Goal: Task Accomplishment & Management: Manage account settings

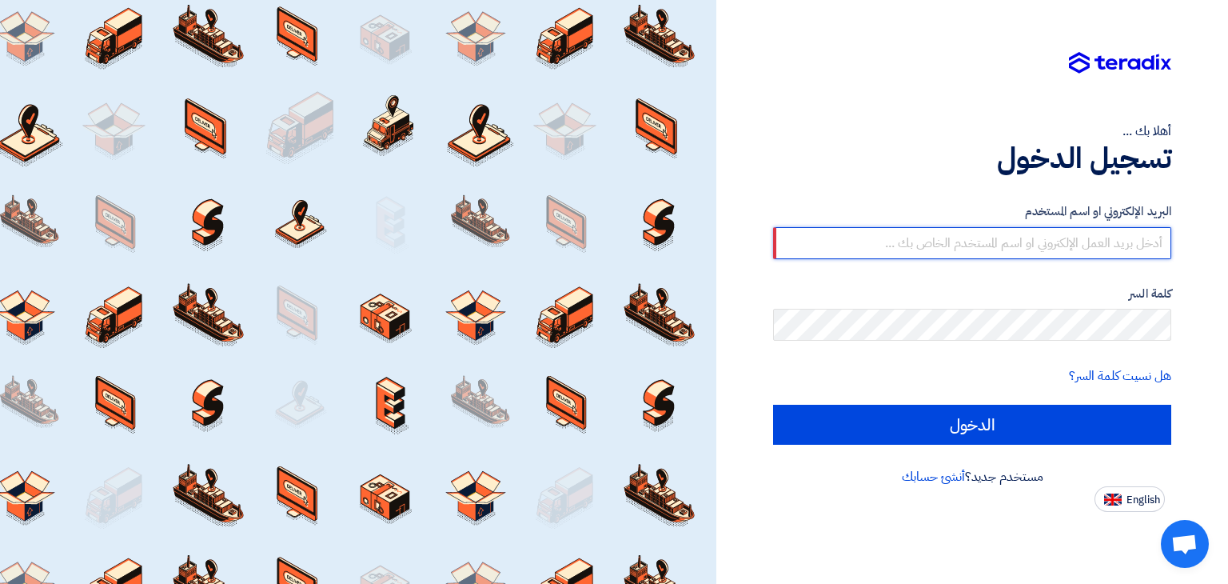
type input "alaa.nageh@obeikan.com.sa"
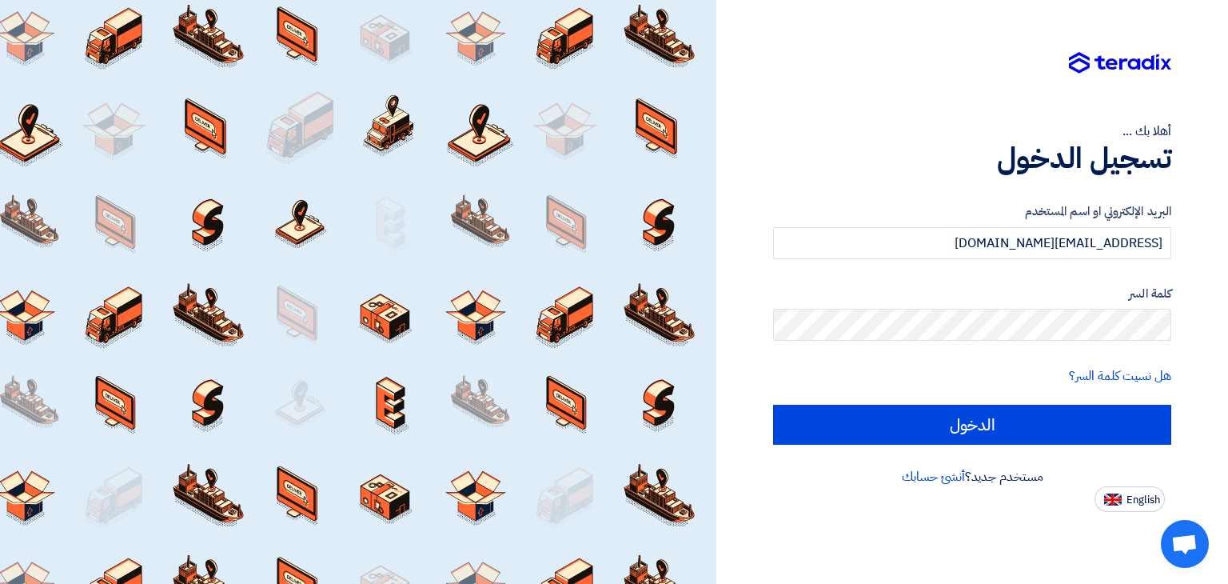
click at [773, 405] on input "الدخول" at bounding box center [972, 425] width 398 height 40
type input "Sign in"
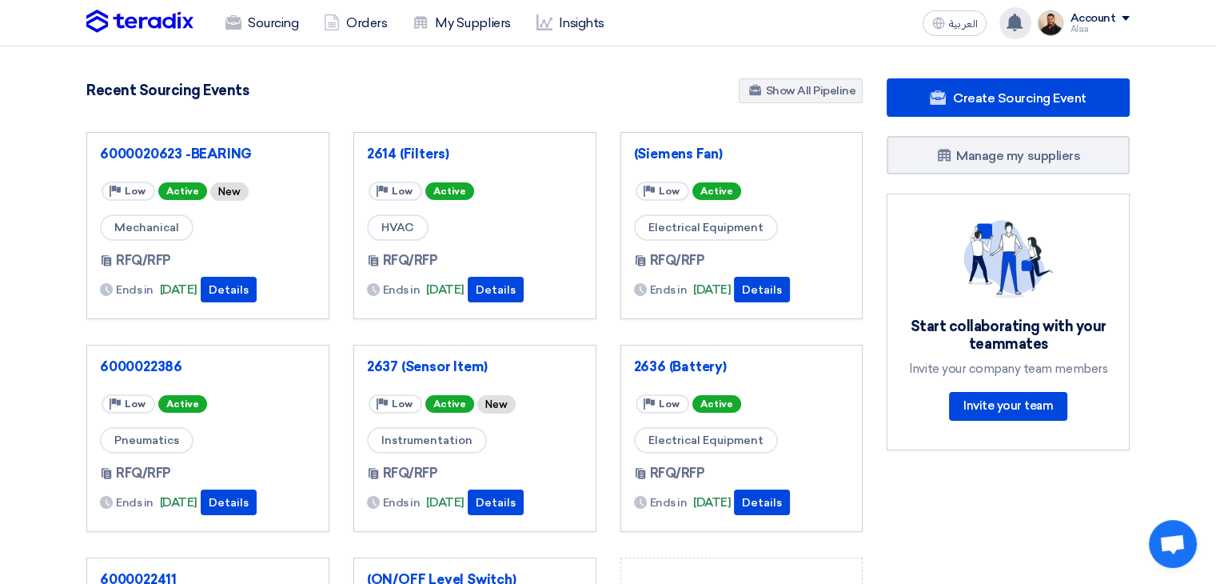
click at [1012, 27] on use at bounding box center [1015, 23] width 16 height 18
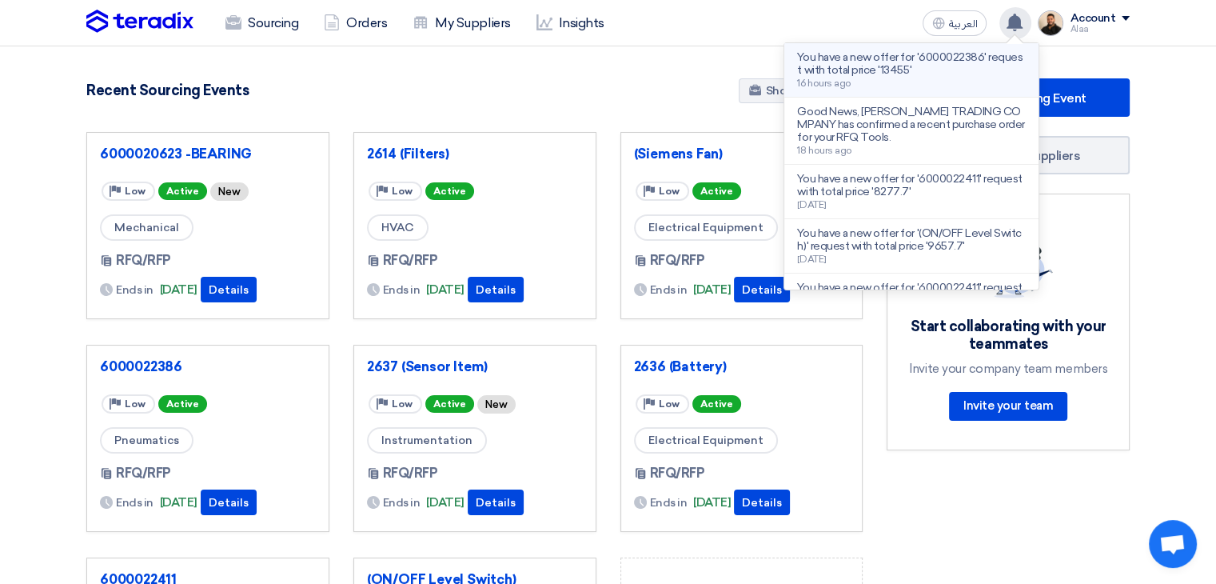
click at [970, 89] on li "You have a new offer for '6000022386' request with total price '13455' 16 hours…" at bounding box center [911, 70] width 254 height 54
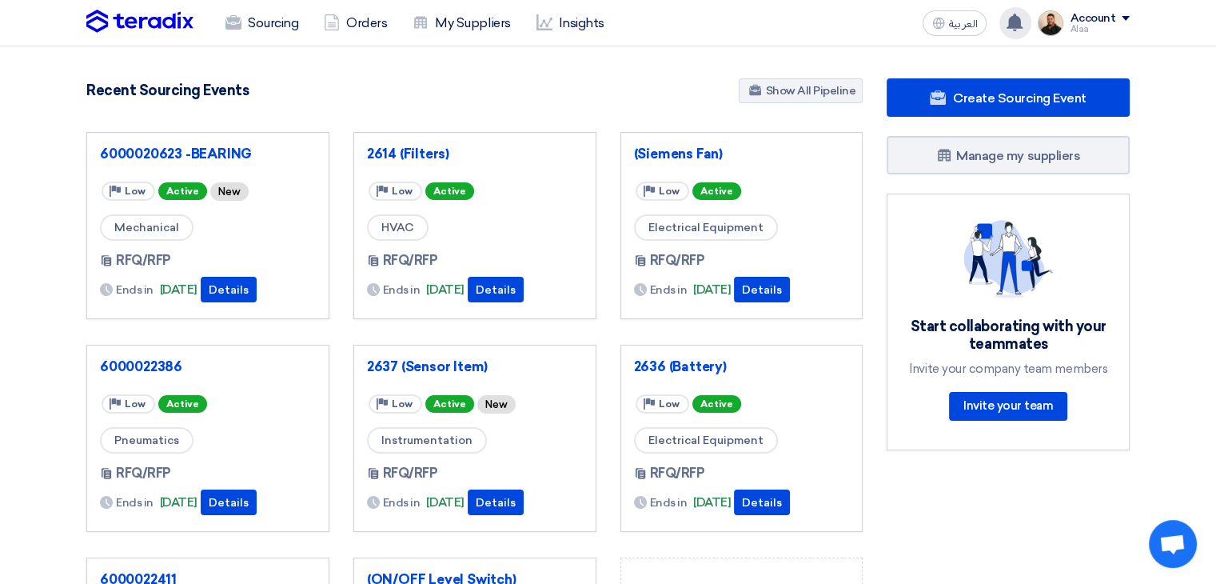
click at [1014, 14] on icon at bounding box center [1015, 23] width 18 height 18
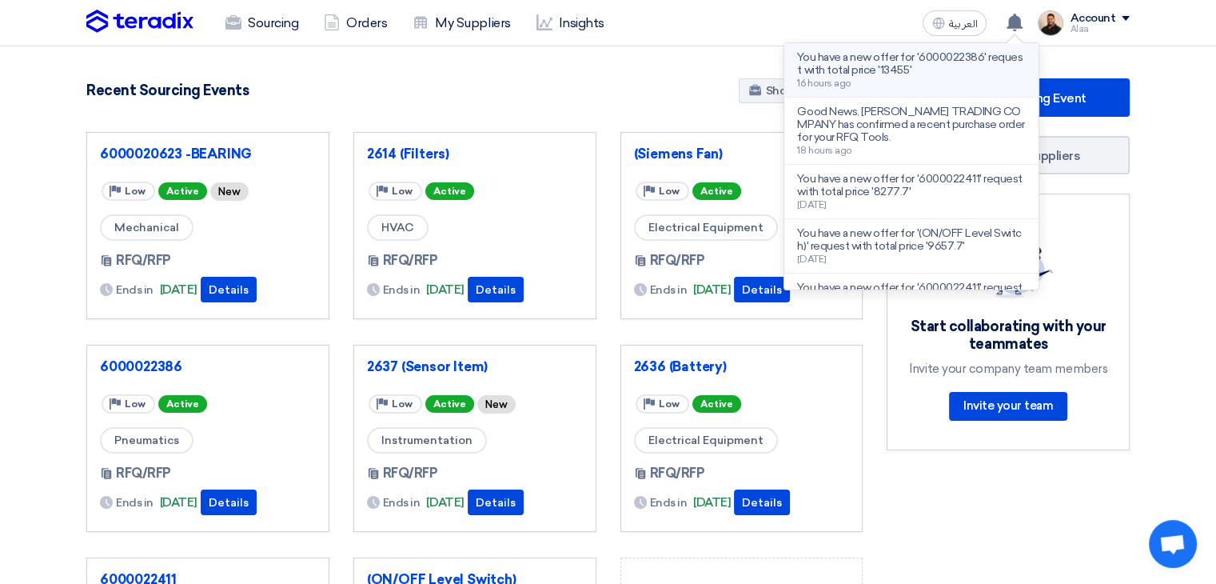
click at [975, 77] on div "You have a new offer for '6000022386' request with total price '13455' 16 hours…" at bounding box center [911, 70] width 229 height 38
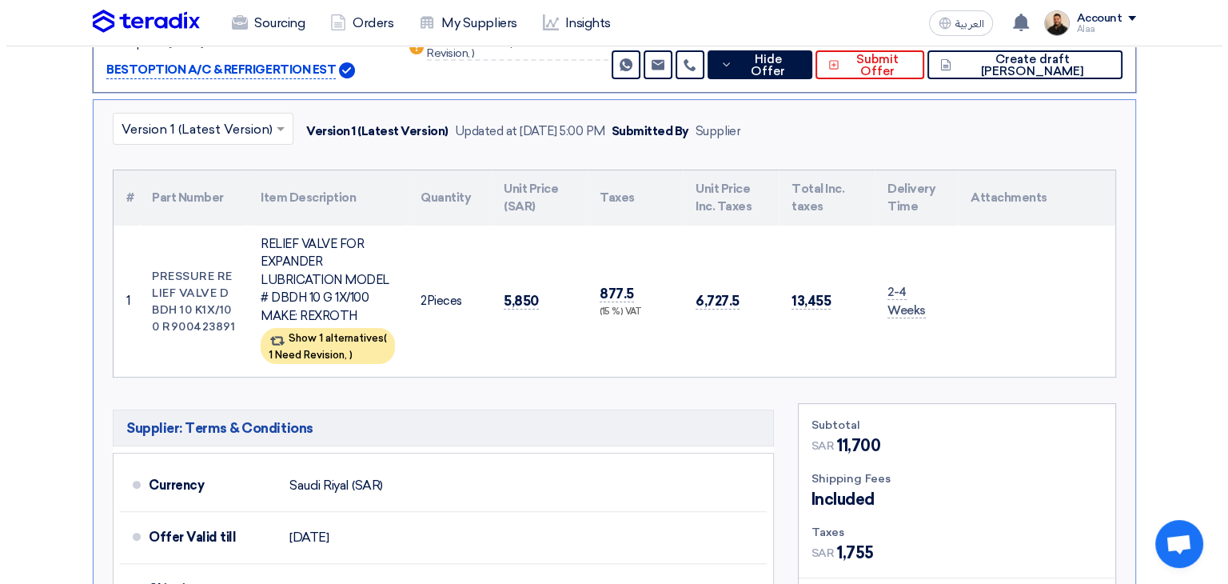
scroll to position [330, 0]
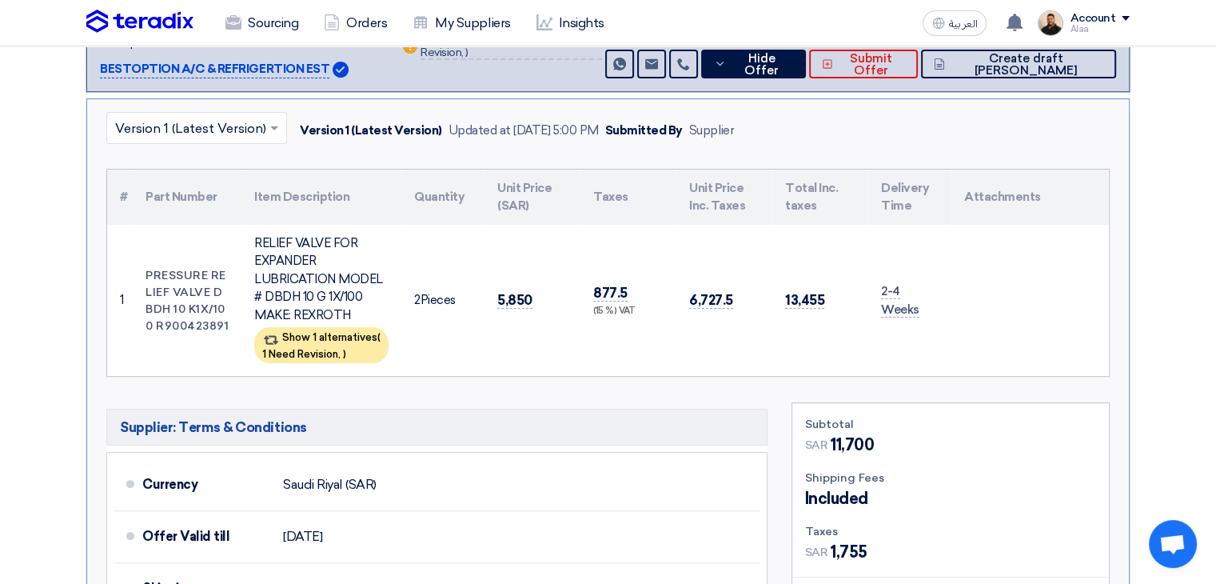
click at [523, 364] on td "5,850" at bounding box center [533, 301] width 96 height 152
click at [283, 342] on div "Show 1 alternatives ( 1 Need Revision, )" at bounding box center [321, 345] width 134 height 36
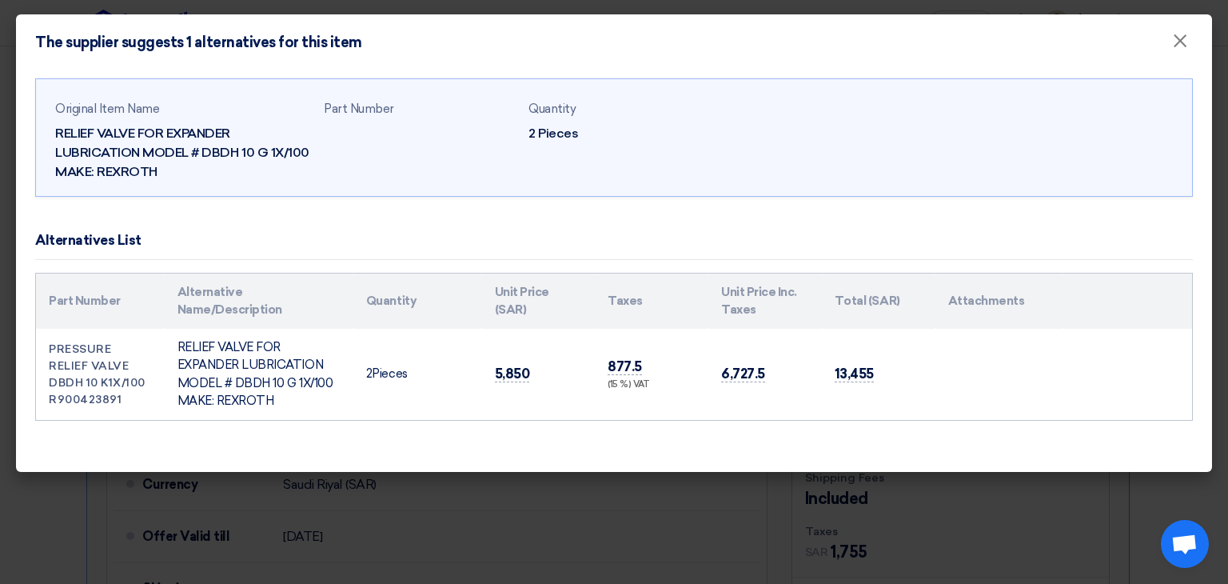
click at [758, 516] on modal-container "The supplier suggests 1 alternatives for this item × Original Item Name RELIEF …" at bounding box center [614, 292] width 1228 height 584
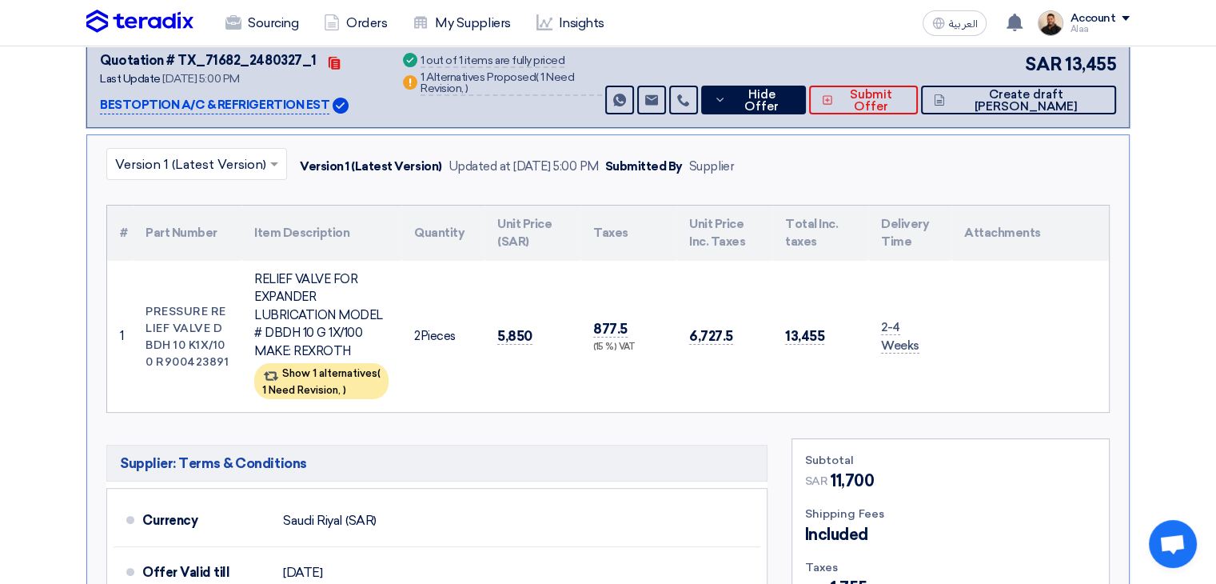
scroll to position [170, 0]
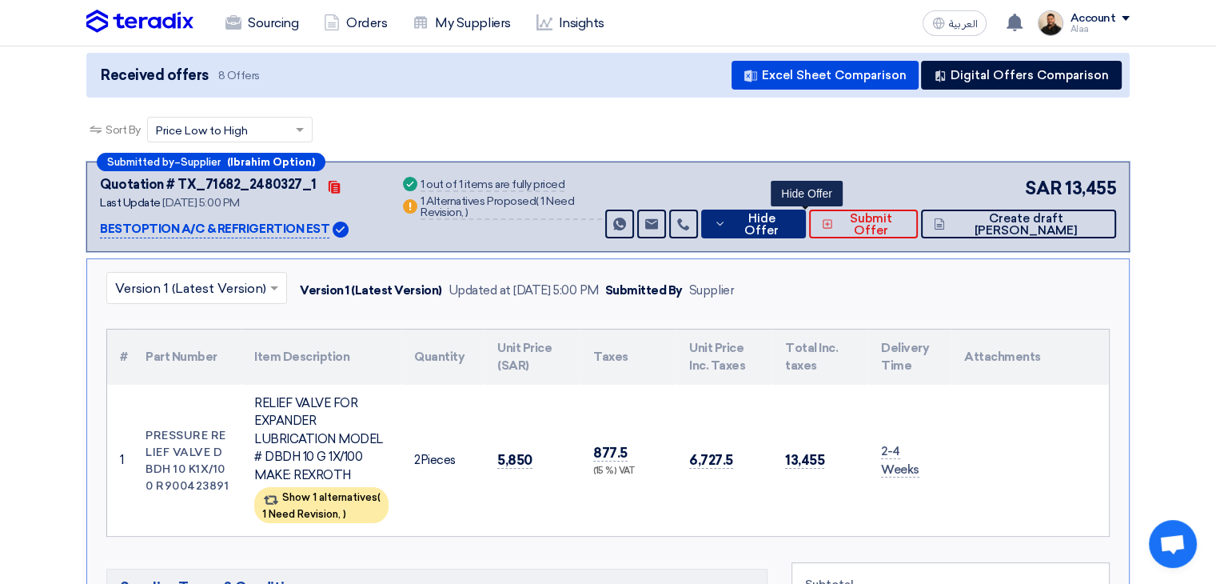
click at [806, 213] on button "Hide Offer" at bounding box center [754, 223] width 106 height 29
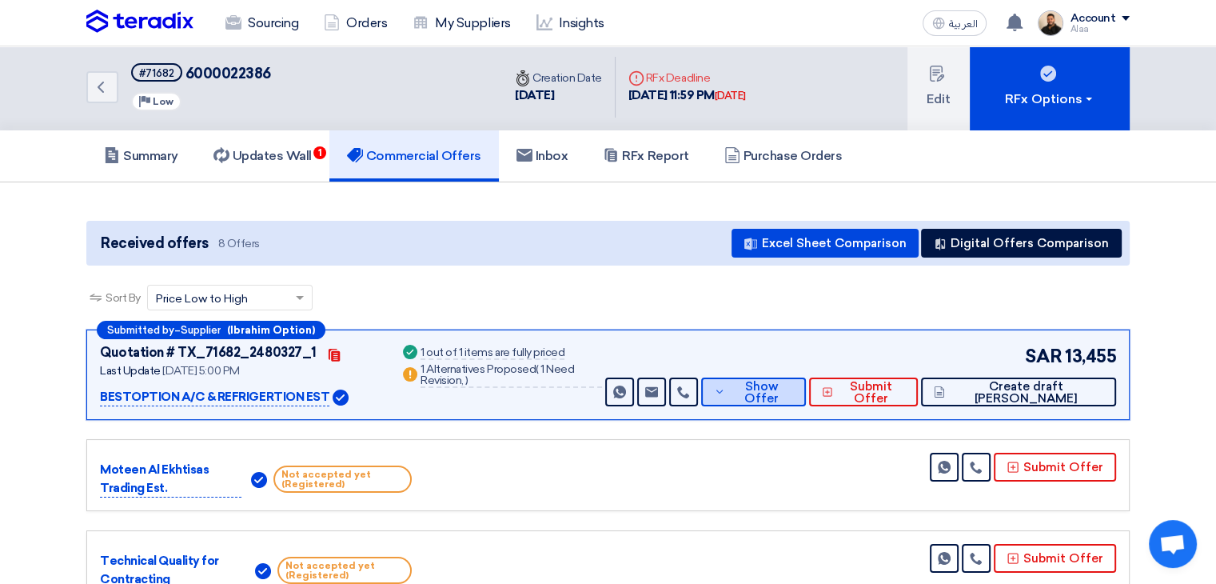
scroll to position [0, 0]
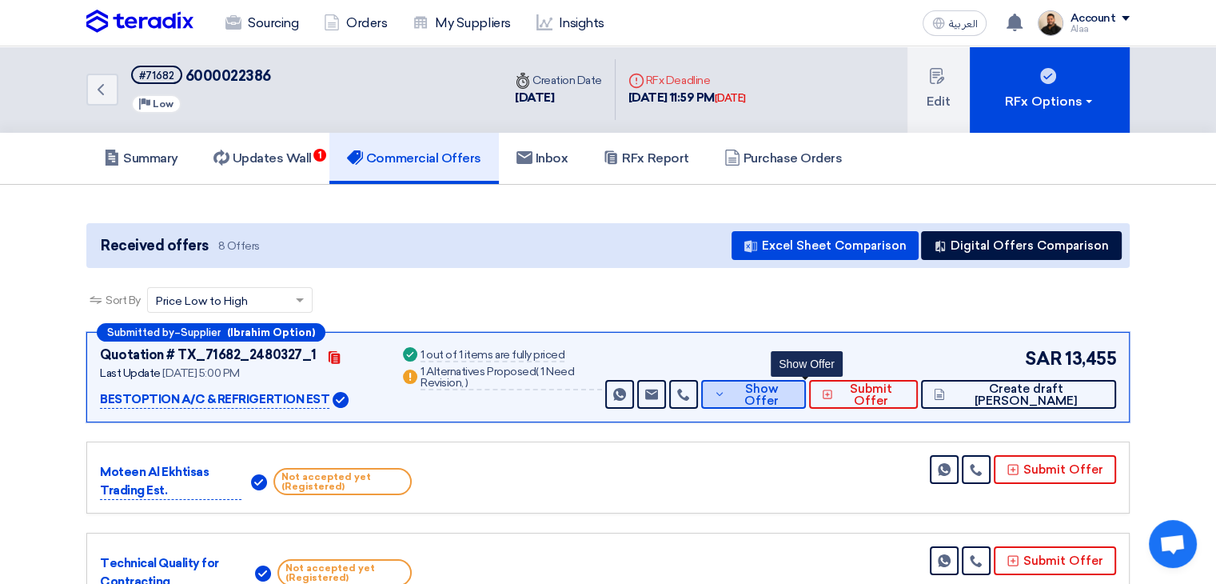
click at [726, 393] on icon at bounding box center [720, 394] width 12 height 13
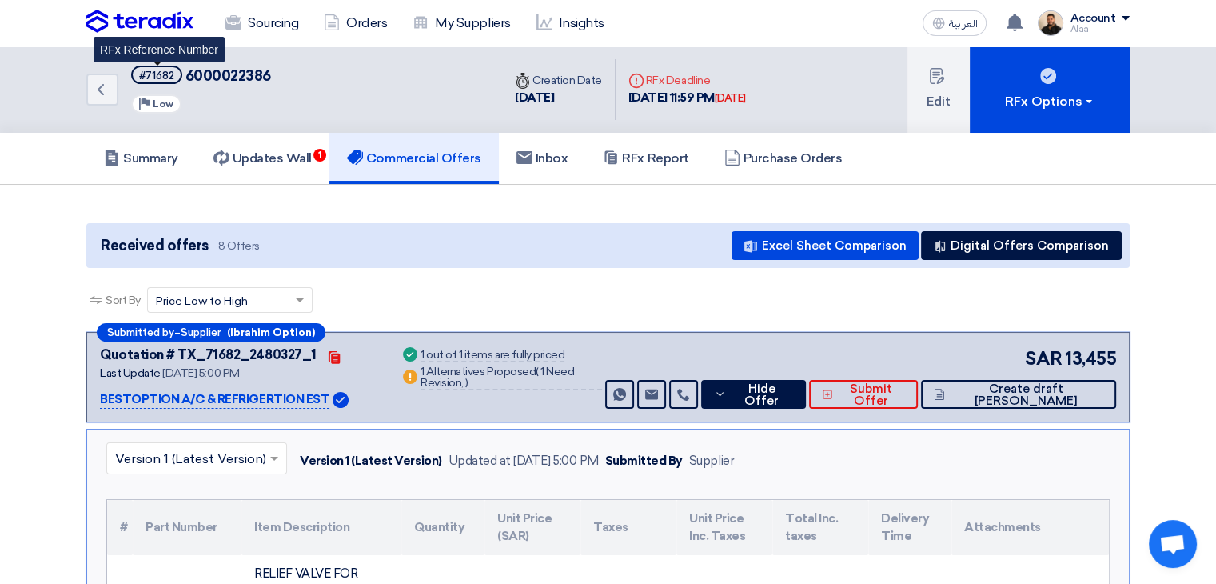
click at [157, 74] on div "#71682" at bounding box center [156, 75] width 35 height 10
copy div "71682"
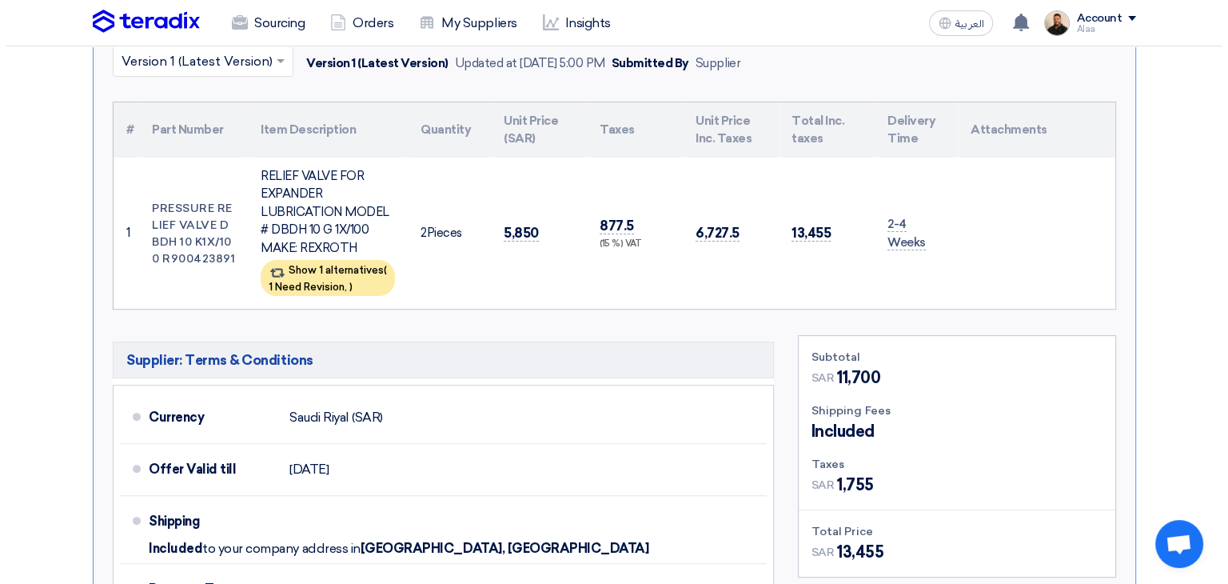
scroll to position [400, 0]
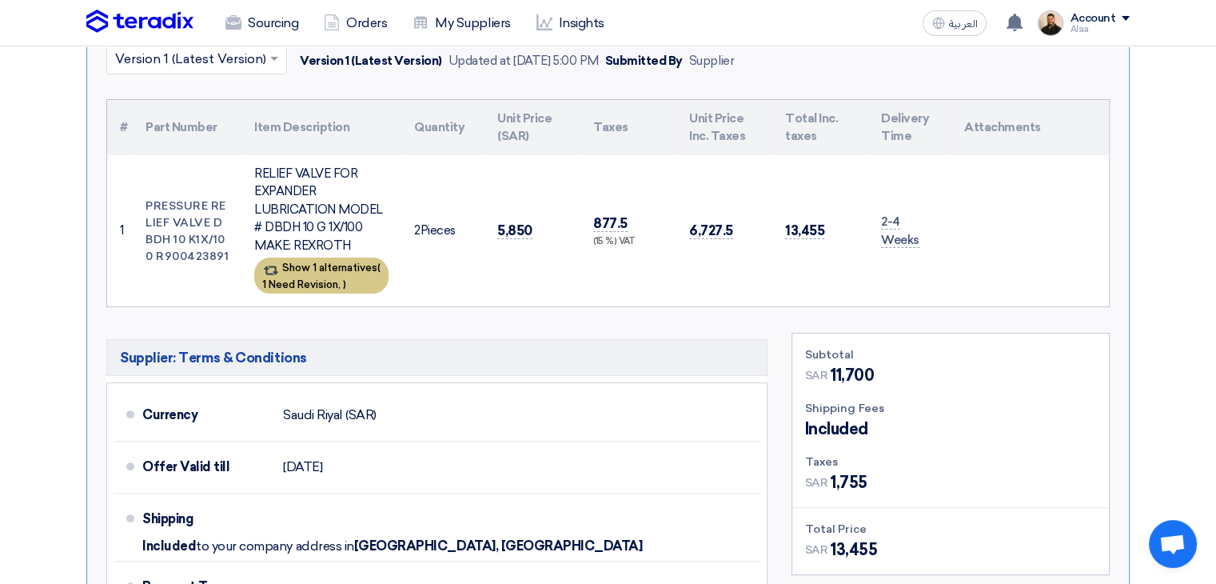
click at [317, 268] on div "Show 1 alternatives ( 1 Need Revision, )" at bounding box center [321, 275] width 134 height 36
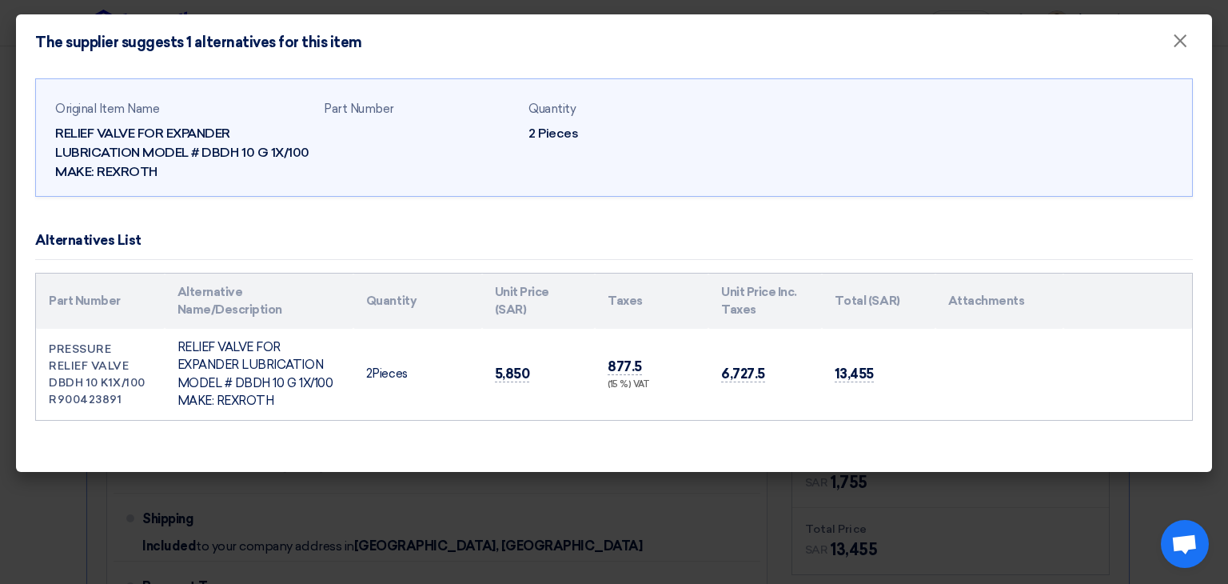
drag, startPoint x: 700, startPoint y: 517, endPoint x: 744, endPoint y: 372, distance: 152.0
click at [700, 517] on modal-container "The supplier suggests 1 alternatives for this item × Original Item Name RELIEF …" at bounding box center [614, 292] width 1228 height 584
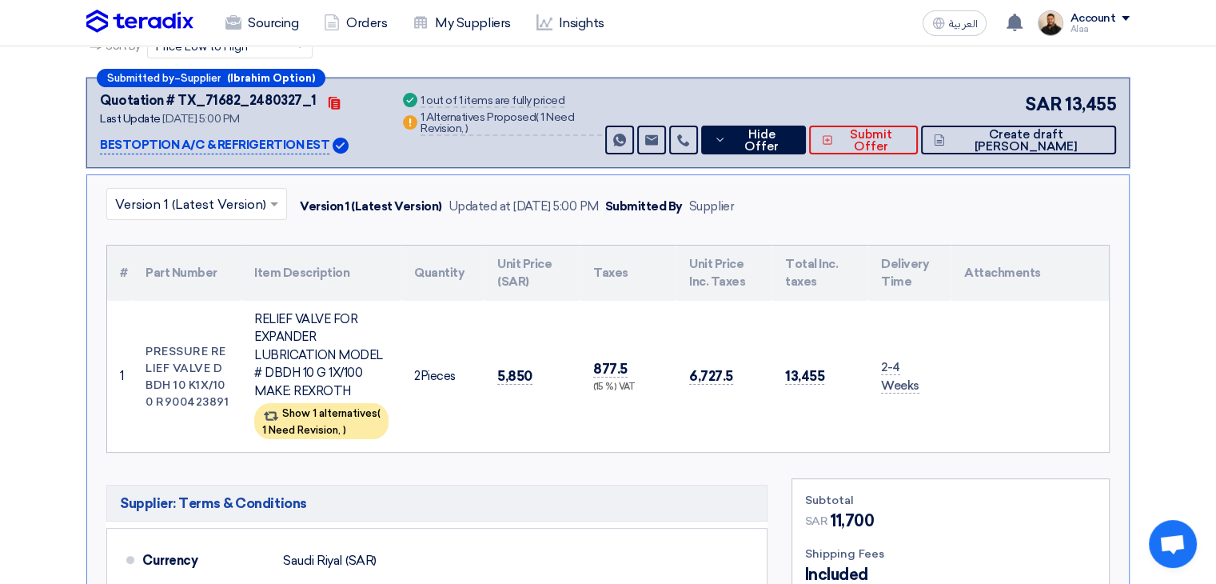
scroll to position [0, 0]
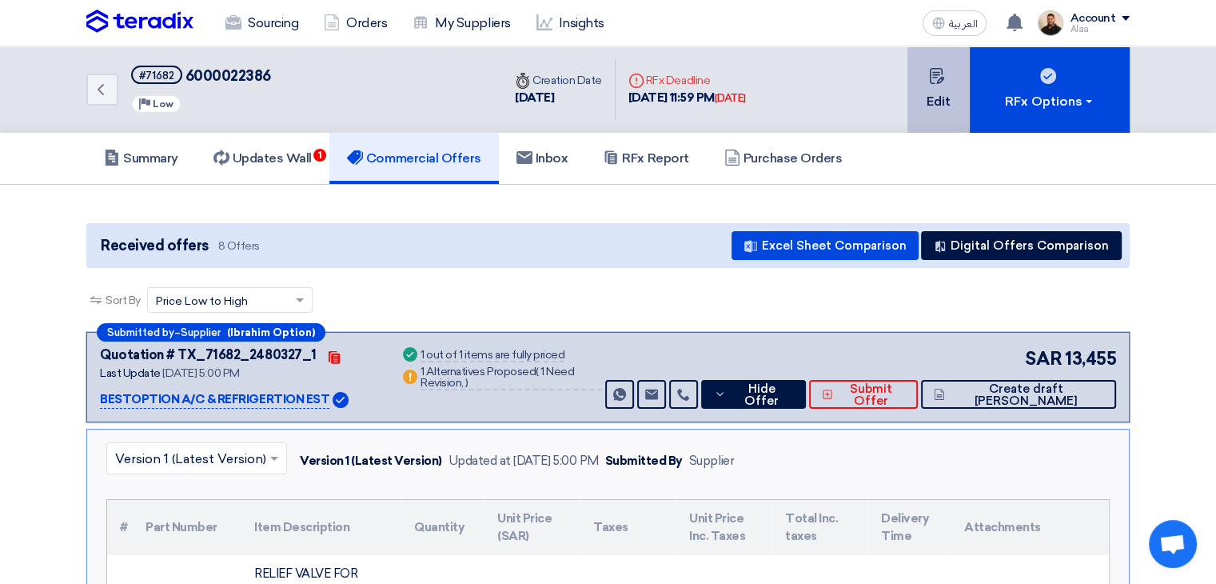
click at [942, 109] on button "Edit" at bounding box center [939, 89] width 62 height 86
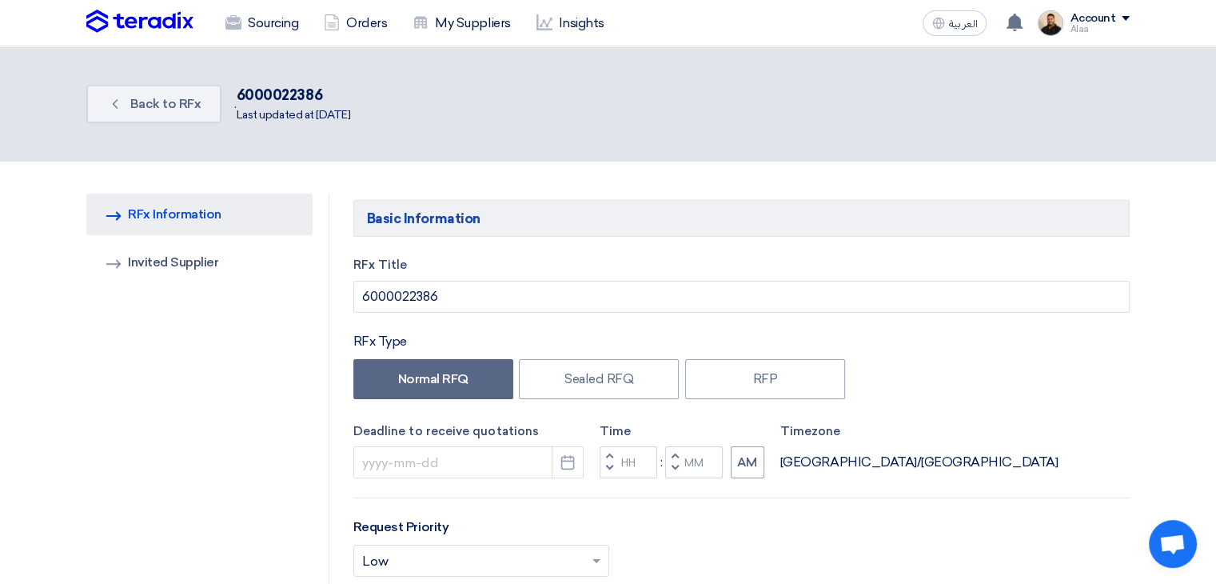
type input "10/13/2025"
type input "11"
type input "59"
drag, startPoint x: 258, startPoint y: 225, endPoint x: 274, endPoint y: 225, distance: 16.0
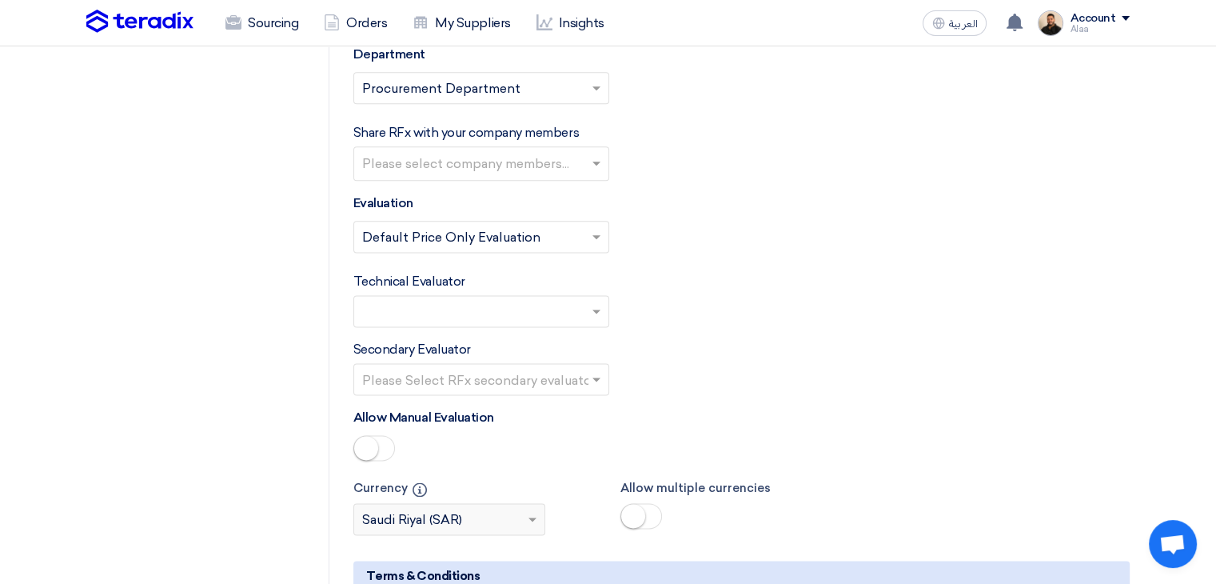
scroll to position [2079, 0]
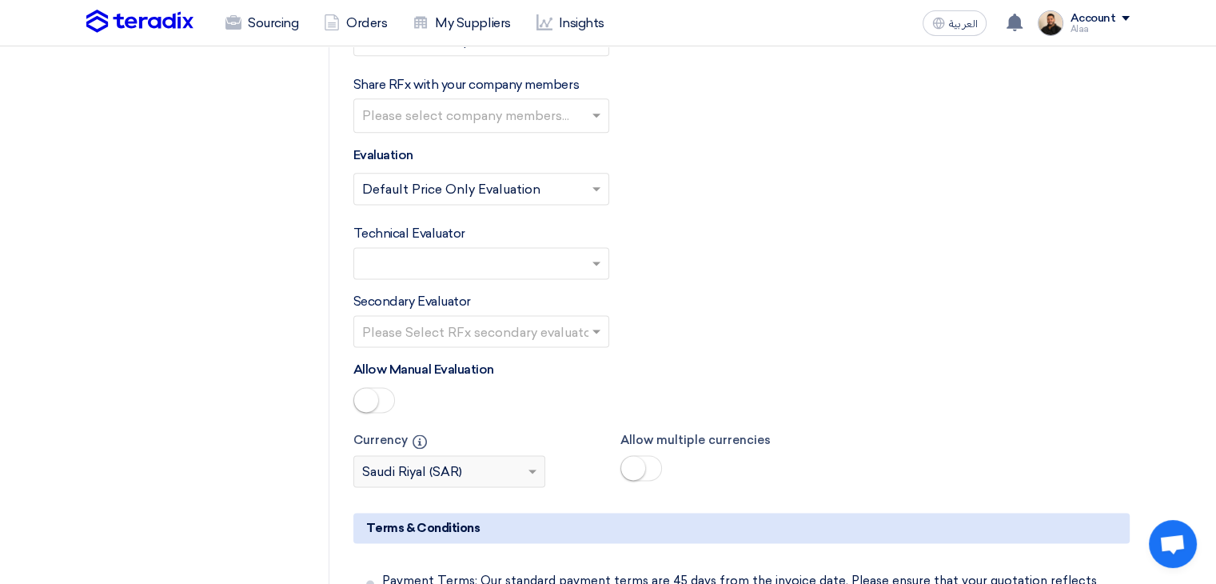
click at [501, 247] on div "Please Select RFx evaluator... × ×" at bounding box center [481, 263] width 256 height 32
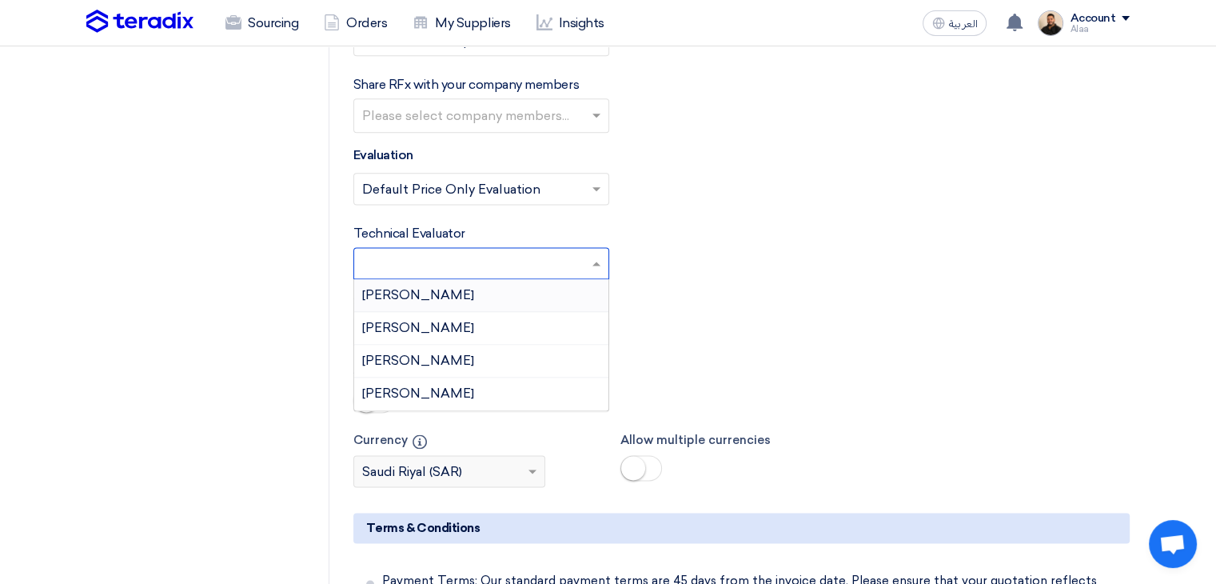
click at [496, 279] on div "[PERSON_NAME]" at bounding box center [481, 295] width 254 height 33
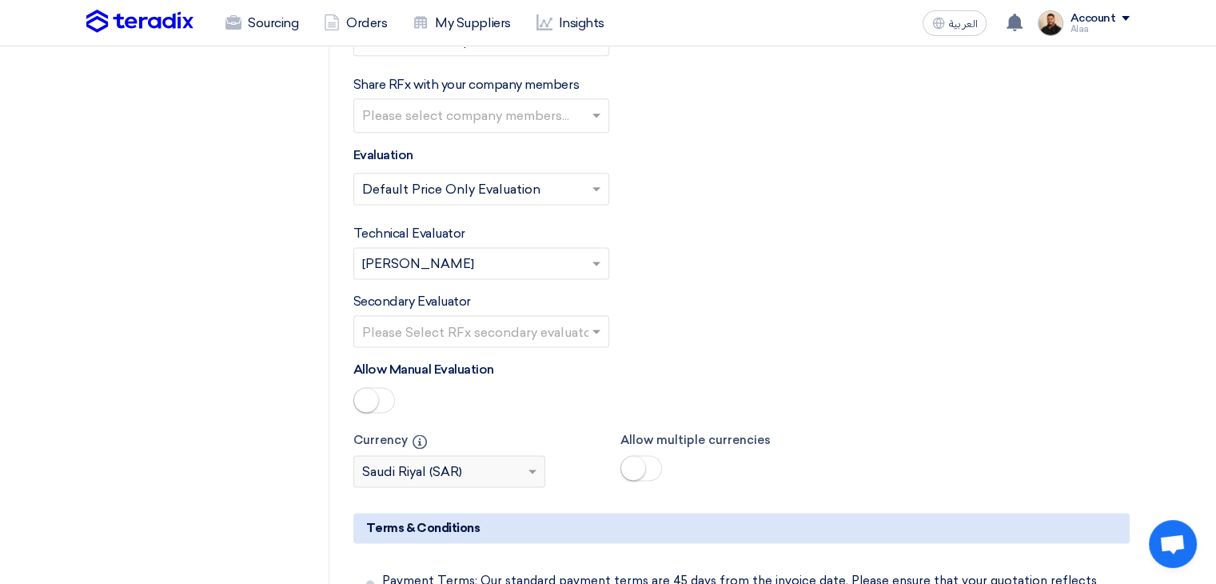
scroll to position [2559, 0]
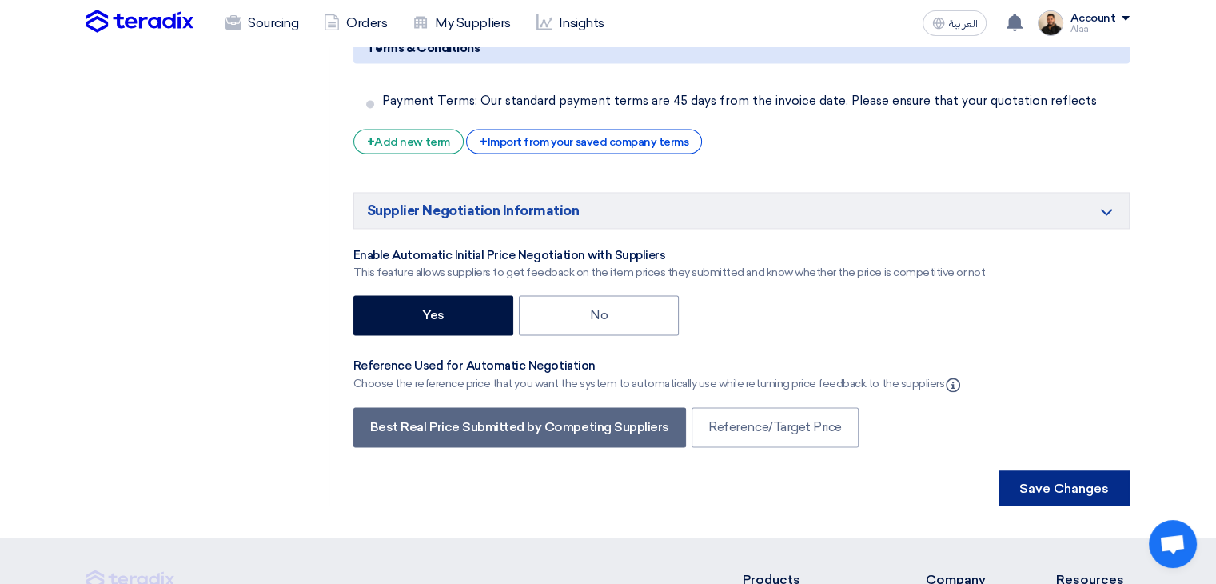
click at [1075, 470] on button "Save Changes" at bounding box center [1064, 487] width 131 height 35
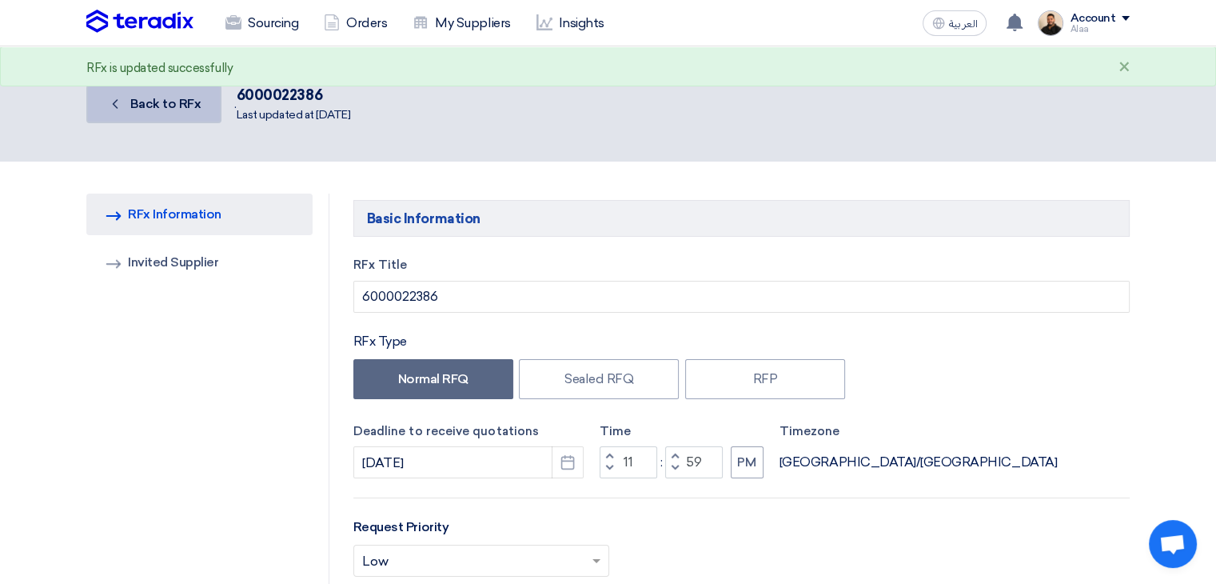
click at [157, 101] on span "Back to RFx" at bounding box center [165, 103] width 71 height 15
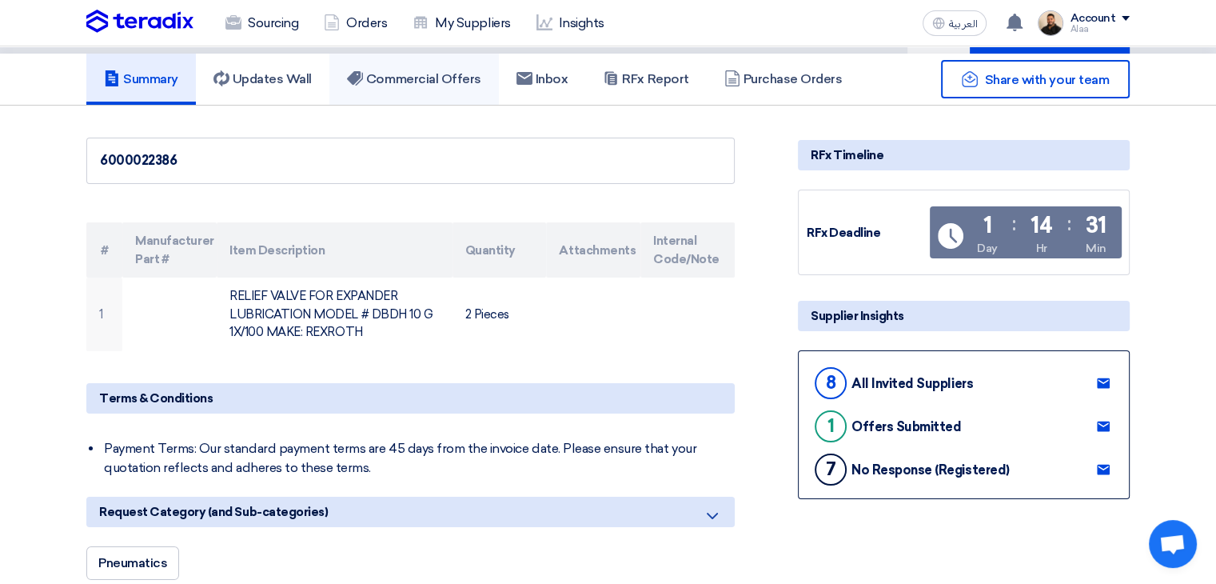
scroll to position [80, 0]
click at [445, 78] on h5 "Commercial Offers" at bounding box center [414, 78] width 134 height 16
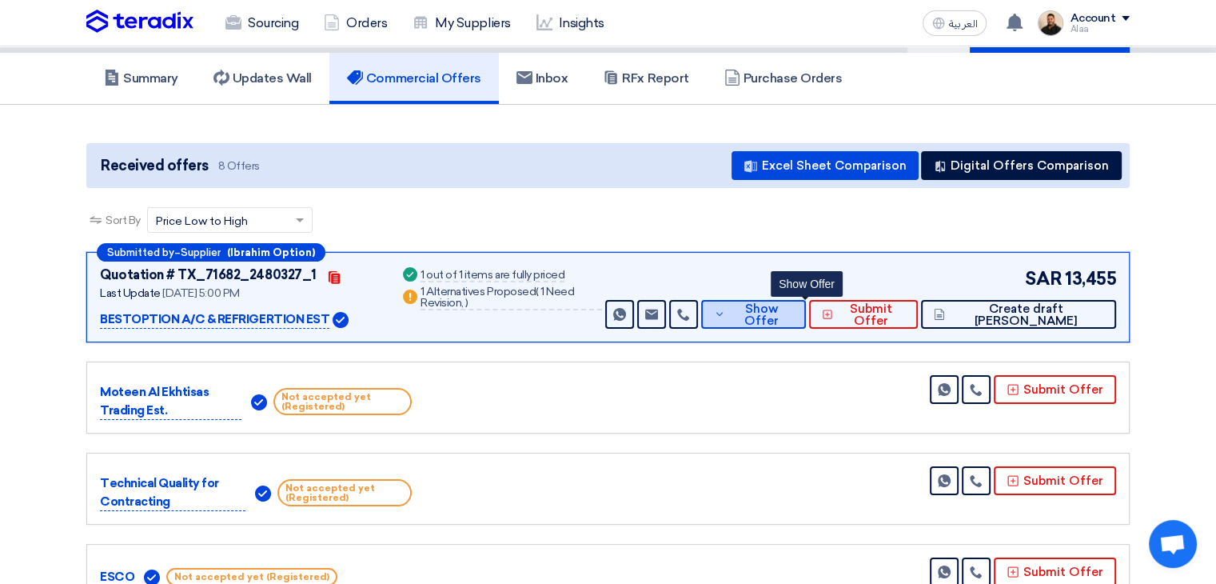
click at [793, 314] on span "Show Offer" at bounding box center [761, 315] width 64 height 24
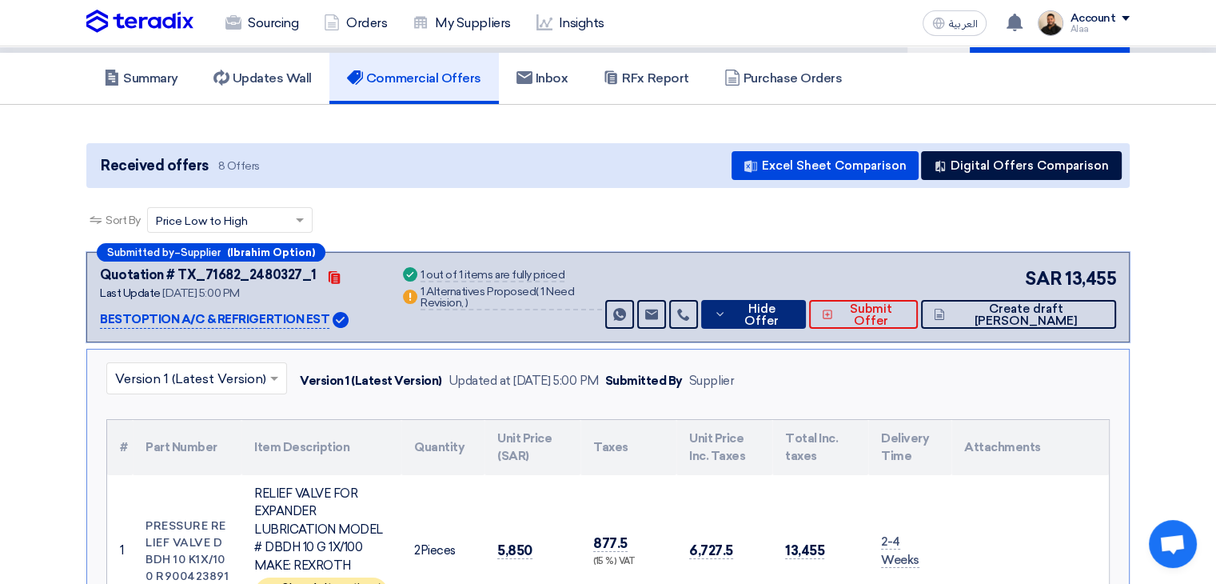
scroll to position [400, 0]
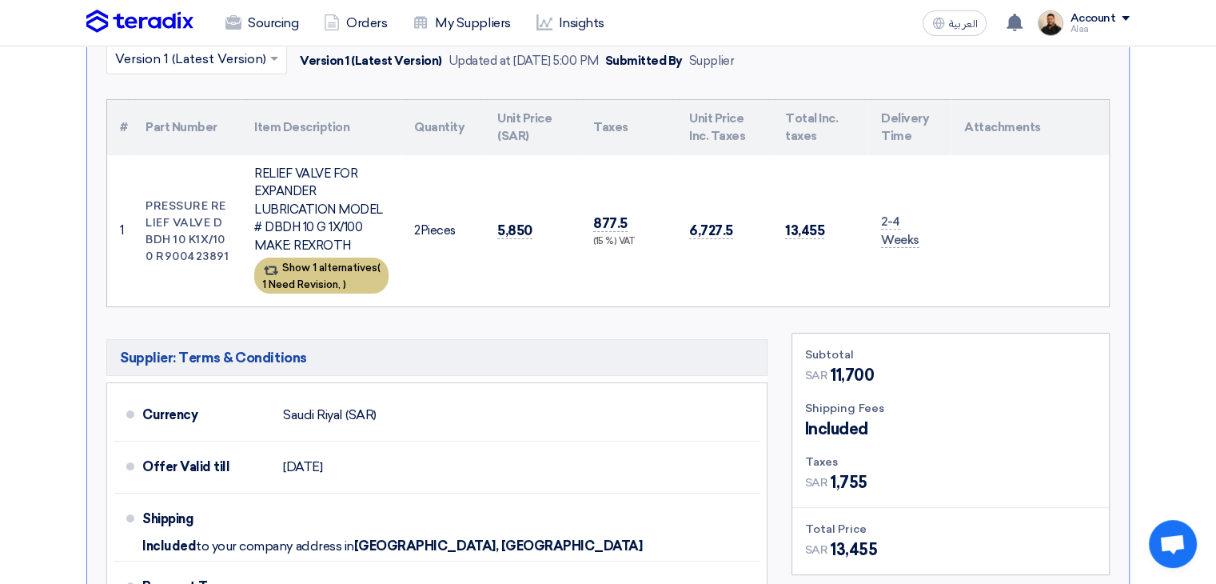
click at [346, 283] on span ")" at bounding box center [344, 284] width 3 height 12
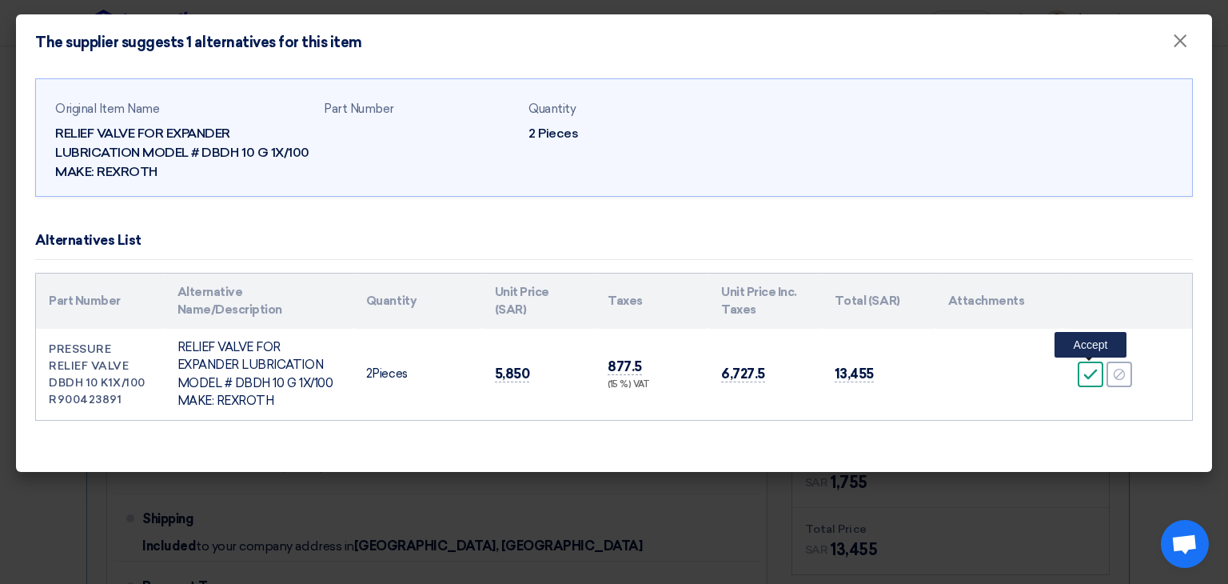
click at [1091, 383] on div "Accept" at bounding box center [1091, 374] width 26 height 26
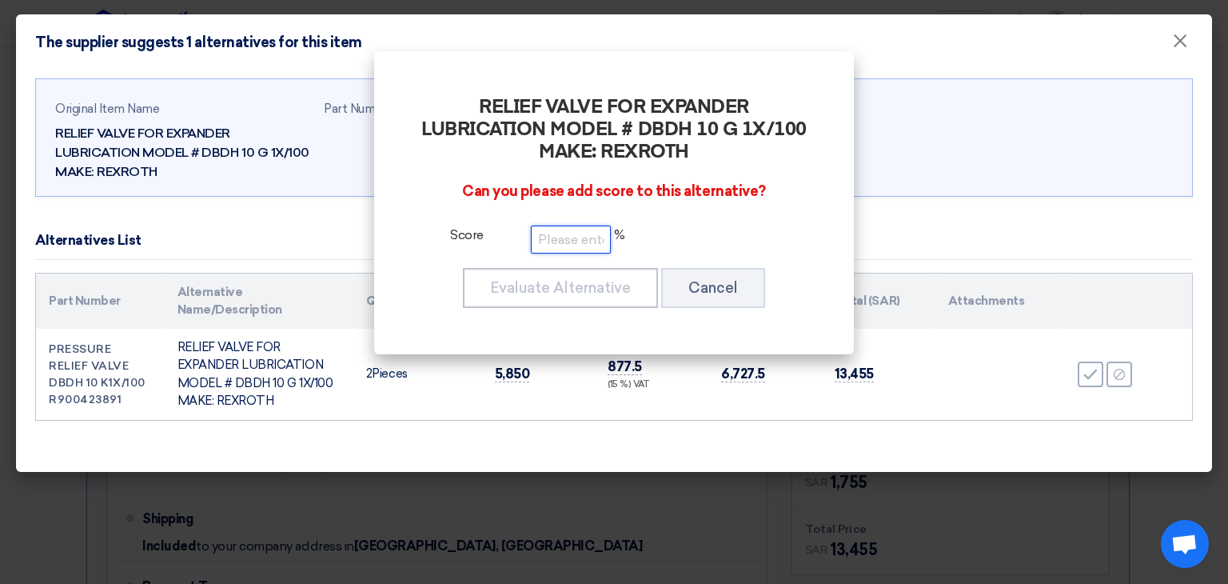
click at [590, 247] on input "number" at bounding box center [571, 239] width 80 height 28
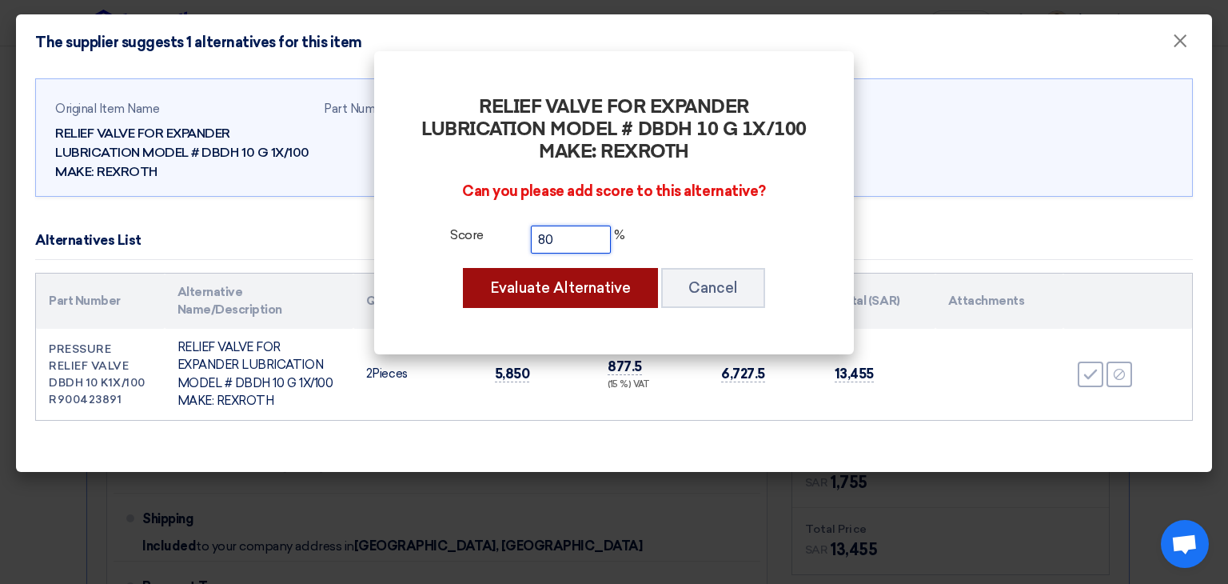
type input "80"
click at [579, 280] on button "Evaluate Alternative" at bounding box center [560, 288] width 195 height 40
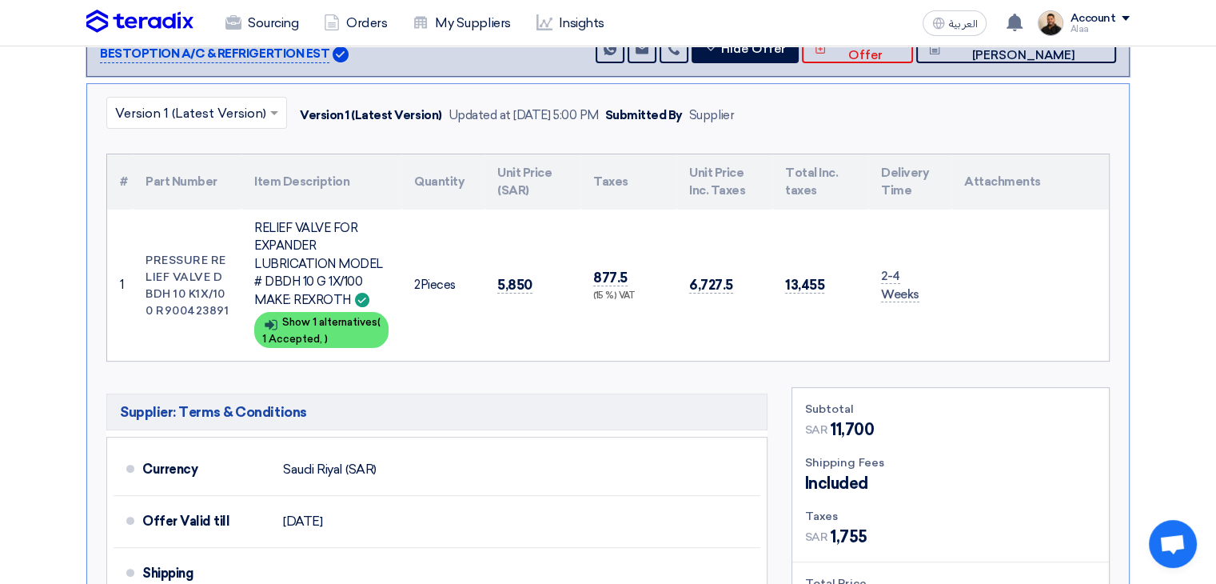
scroll to position [320, 0]
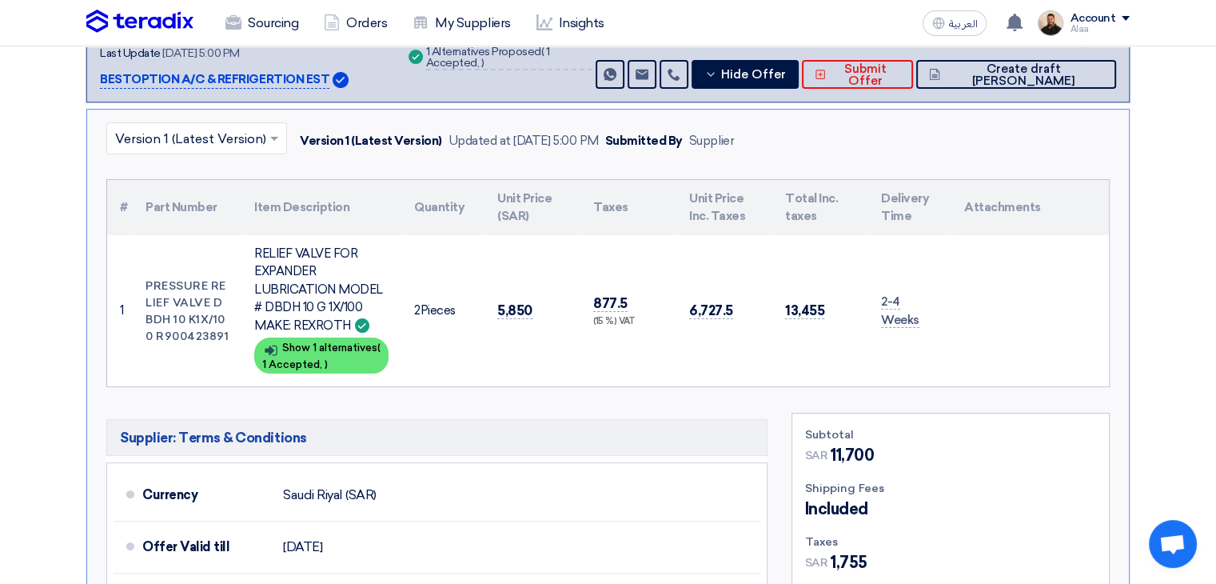
drag, startPoint x: 825, startPoint y: 333, endPoint x: 111, endPoint y: 209, distance: 724.8
click at [111, 209] on table "# Part Number Item Description Quantity Unit Price (SAR) Taxes Unit Price Inc. …" at bounding box center [608, 283] width 1002 height 207
click at [210, 279] on td "PRESSURE RELIEF VALVE DBDH 10 K1X/100 R900423891" at bounding box center [187, 311] width 109 height 152
click at [349, 353] on div "Show details Show 1 alternatives ( 1 Accepted, )" at bounding box center [321, 355] width 134 height 36
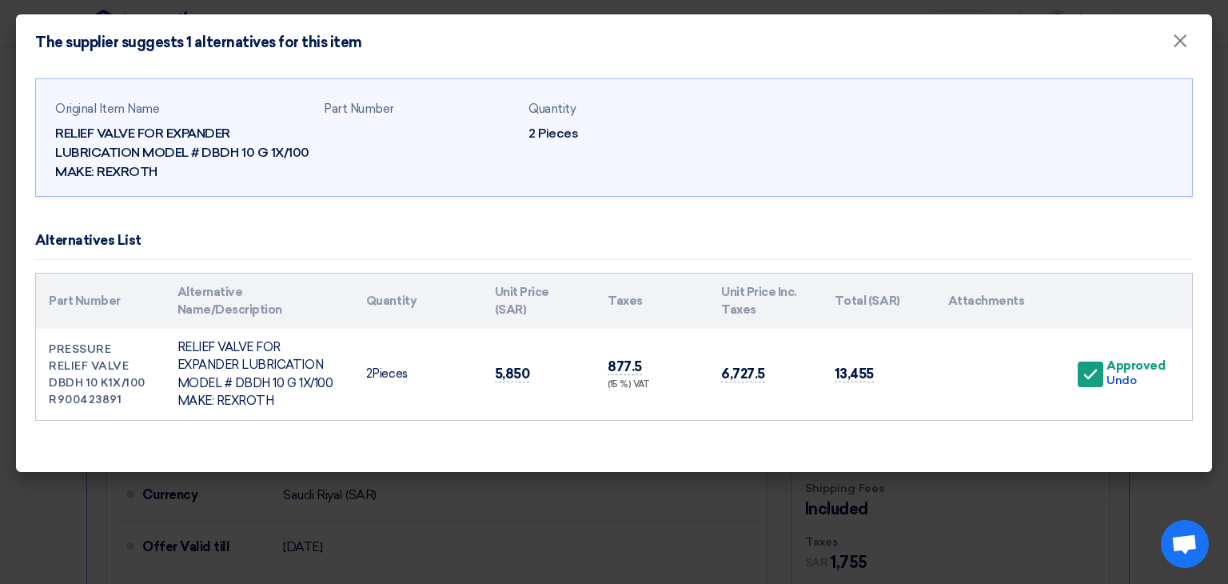
click at [93, 375] on td "PRESSURE RELIEF VALVE DBDH 10 K1X/100 R900423891" at bounding box center [100, 374] width 129 height 91
click at [729, 501] on modal-container "The supplier suggests 1 alternatives for this item × Original Item Name RELIEF …" at bounding box center [614, 292] width 1228 height 584
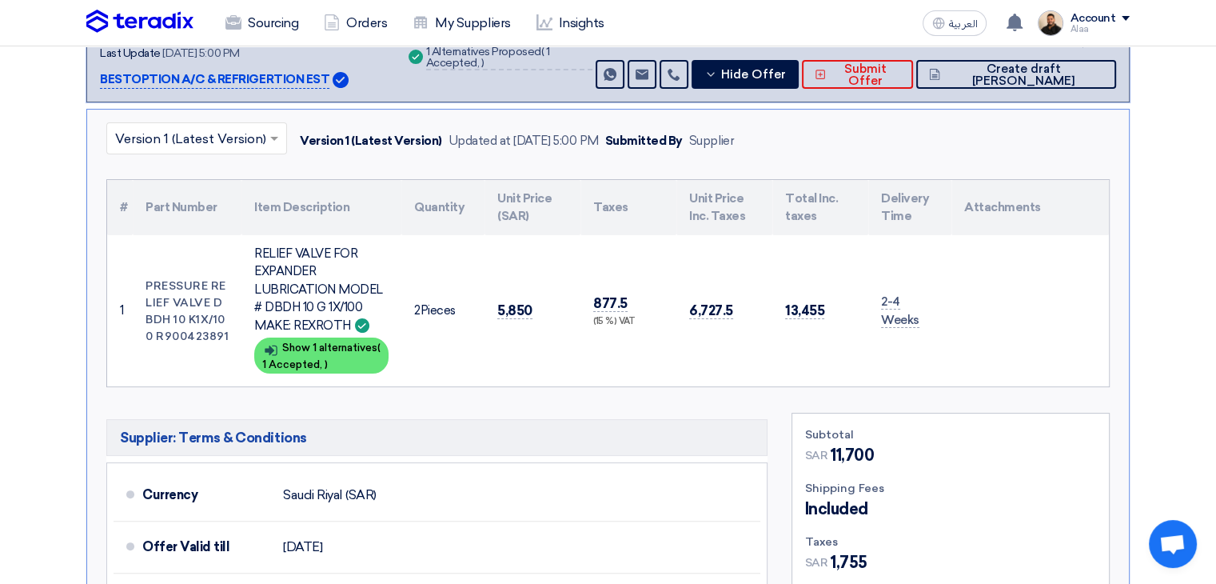
drag, startPoint x: 997, startPoint y: 337, endPoint x: 114, endPoint y: 193, distance: 895.0
click at [114, 193] on table "# Part Number Item Description Quantity Unit Price (SAR) Taxes Unit Price Inc. …" at bounding box center [608, 283] width 1002 height 207
copy table "# Part Number Item Description Quantity Unit Price (SAR) Taxes Unit Price Inc. …"
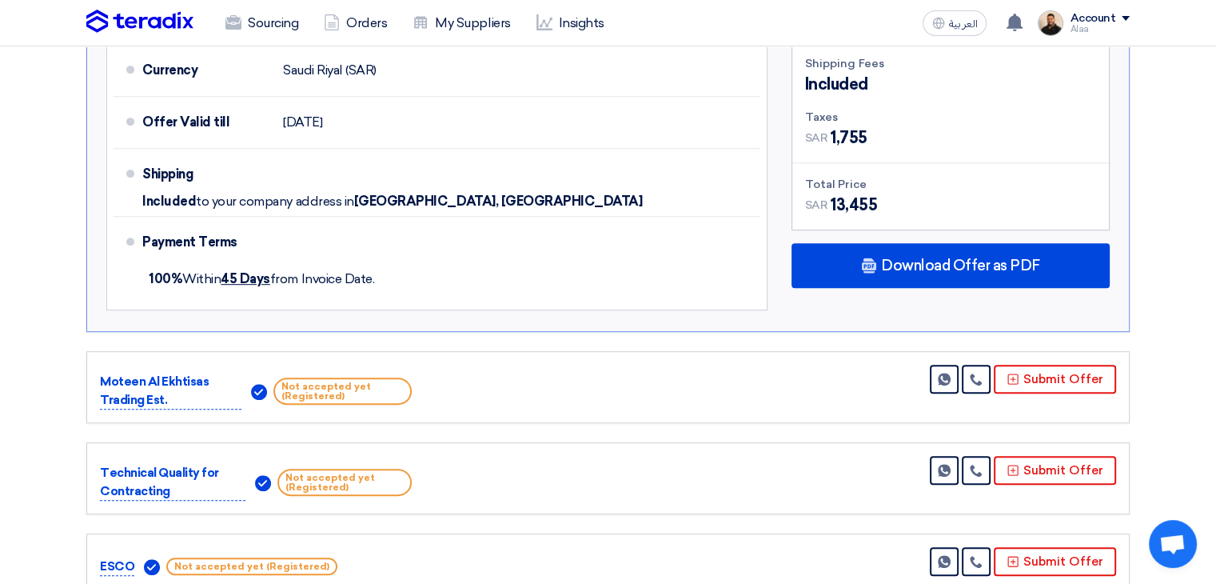
scroll to position [880, 0]
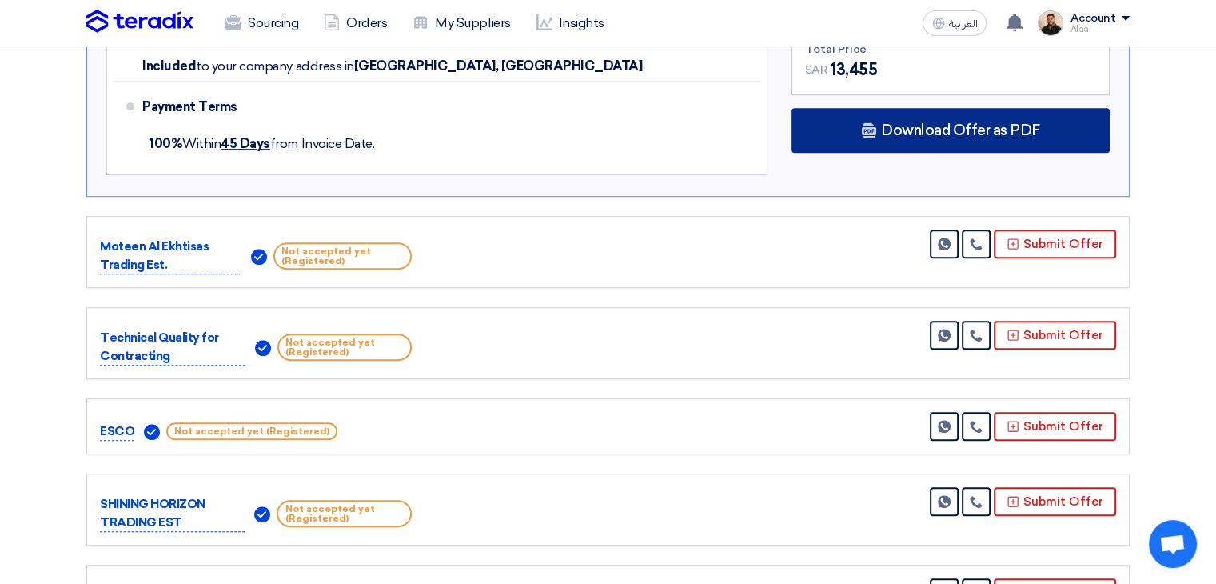
click at [909, 126] on span "Download Offer as PDF" at bounding box center [960, 130] width 159 height 14
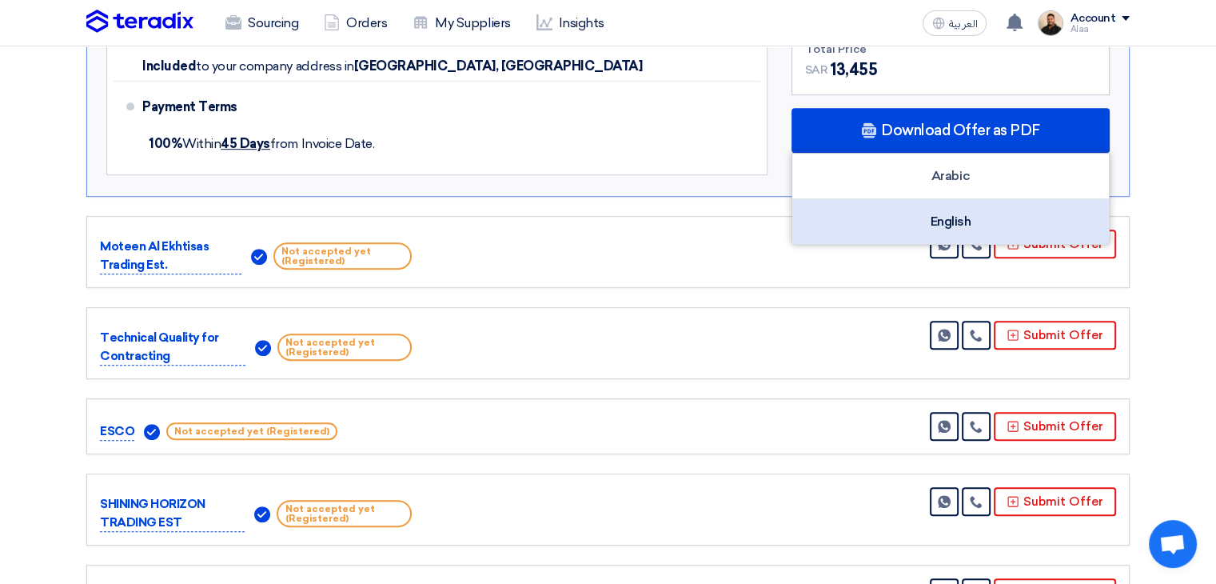
click at [927, 223] on div "English" at bounding box center [950, 221] width 317 height 45
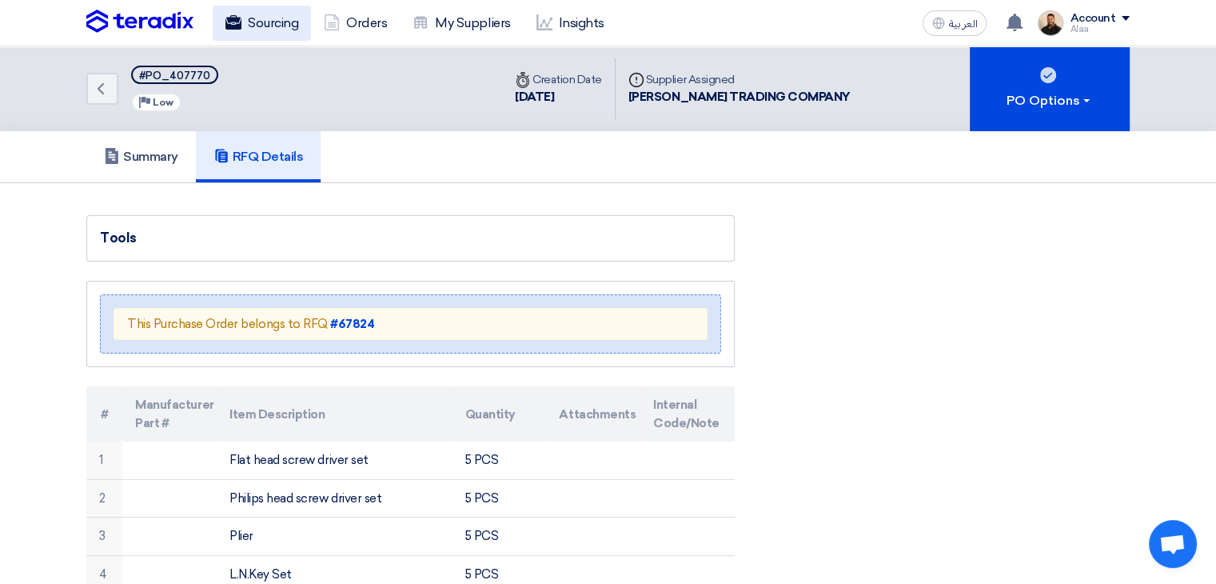
click at [251, 22] on link "Sourcing" at bounding box center [262, 23] width 98 height 35
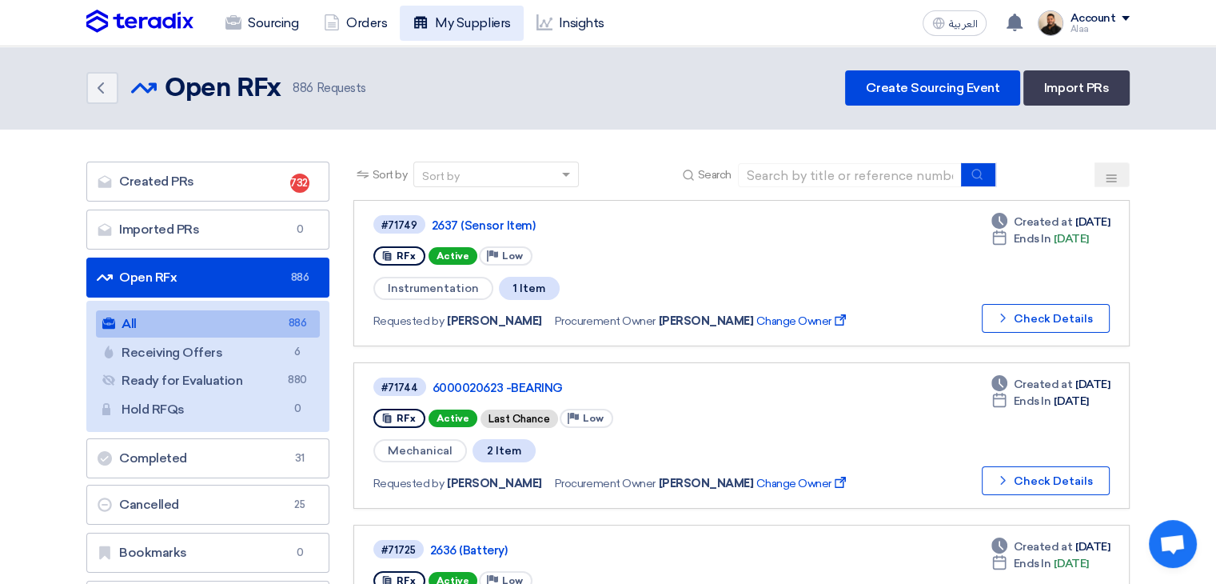
click at [511, 24] on link "My Suppliers" at bounding box center [461, 23] width 123 height 35
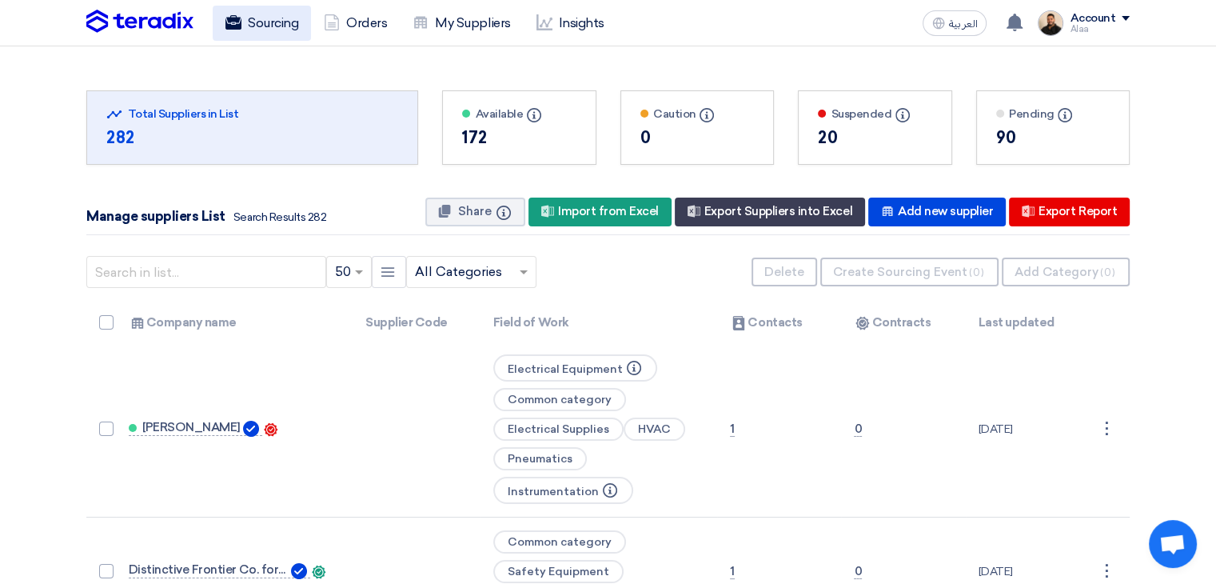
click at [281, 26] on link "Sourcing" at bounding box center [262, 23] width 98 height 35
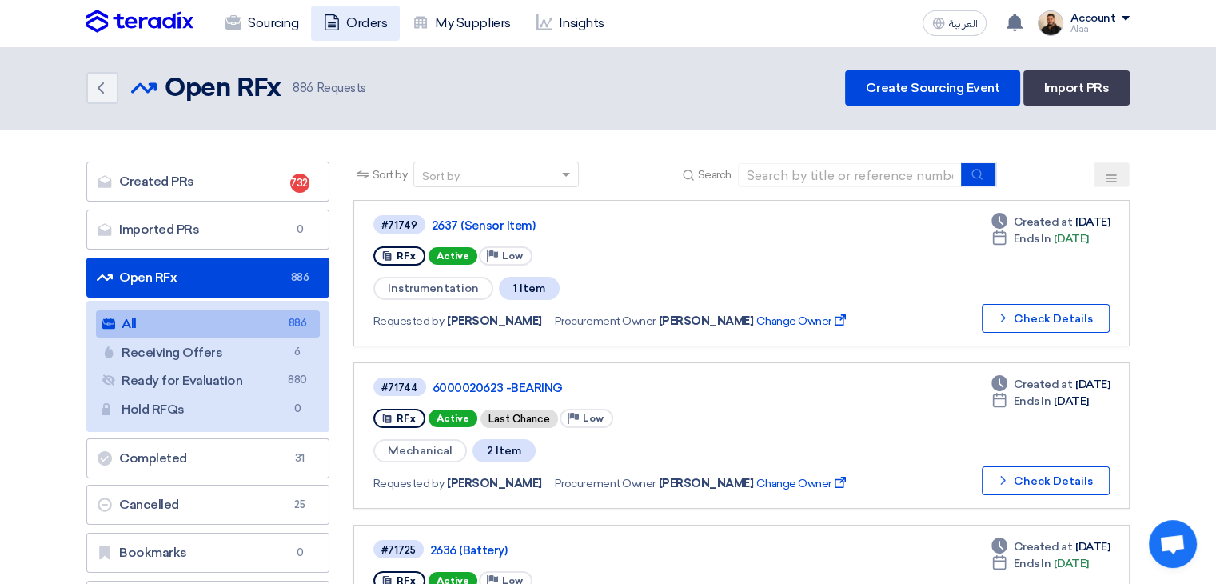
click at [342, 18] on link "Orders" at bounding box center [355, 23] width 89 height 35
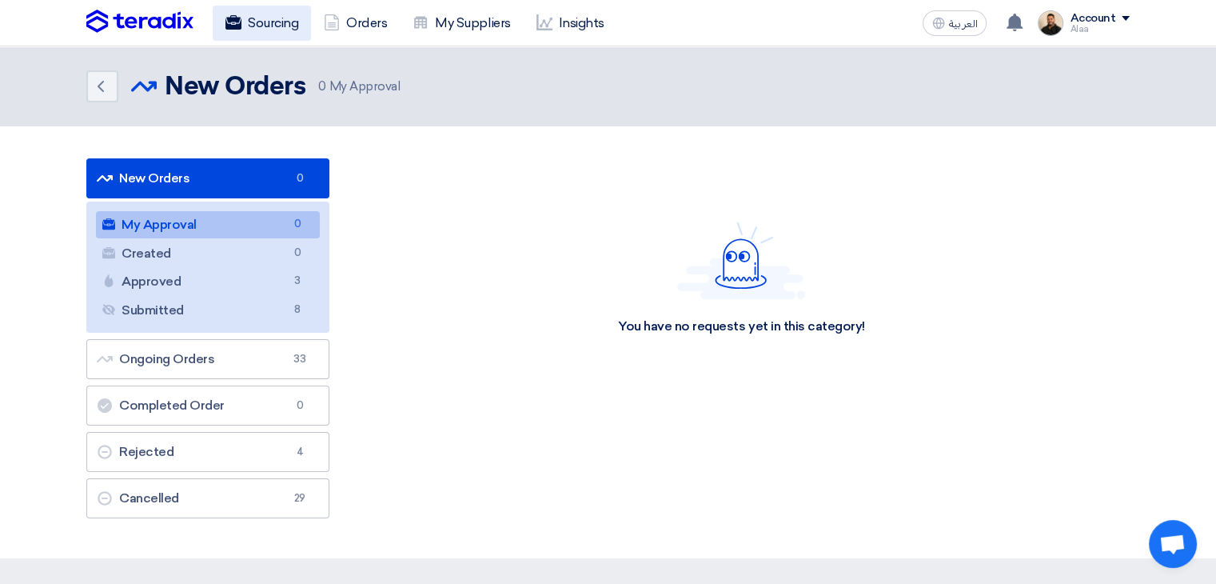
click at [263, 22] on link "Sourcing" at bounding box center [262, 23] width 98 height 35
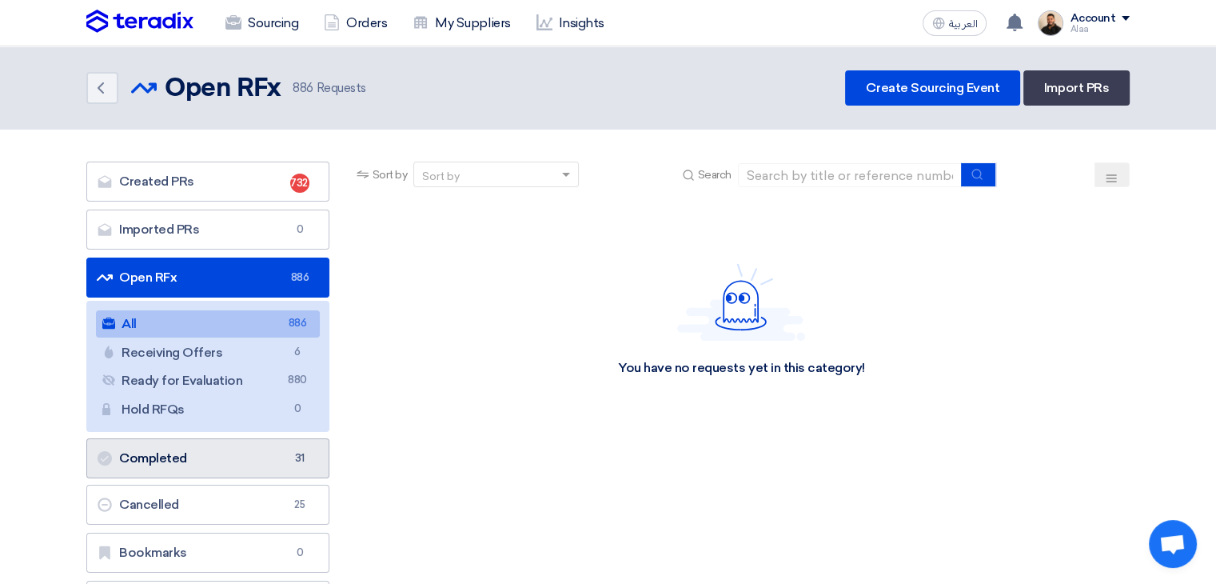
click at [225, 464] on link "Completed Completed 31" at bounding box center [207, 458] width 243 height 40
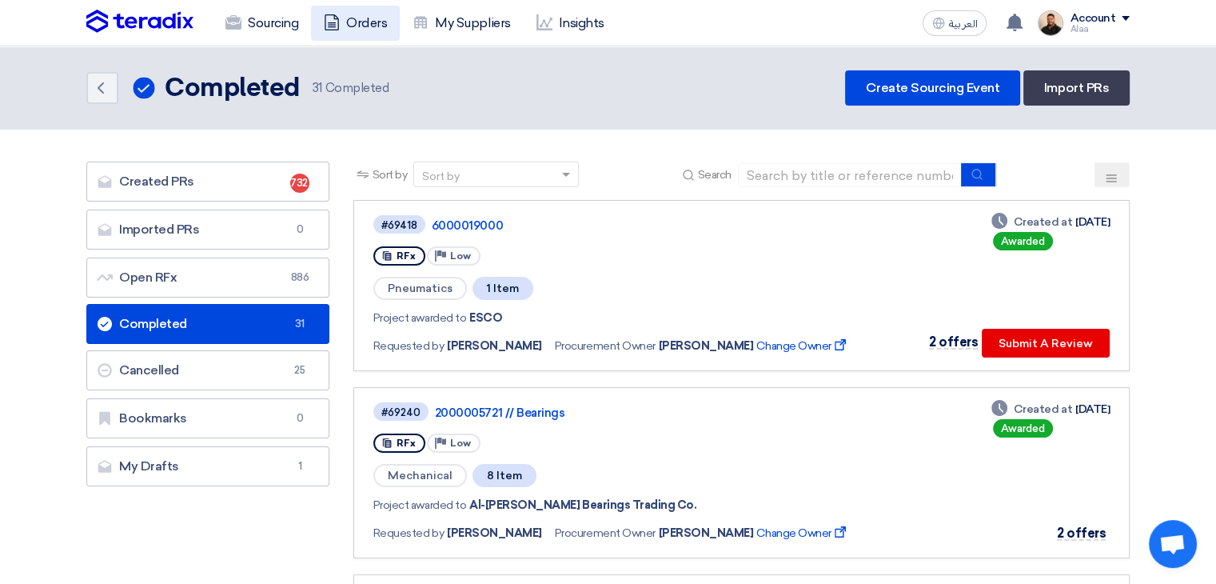
click at [370, 26] on link "Orders" at bounding box center [355, 23] width 89 height 35
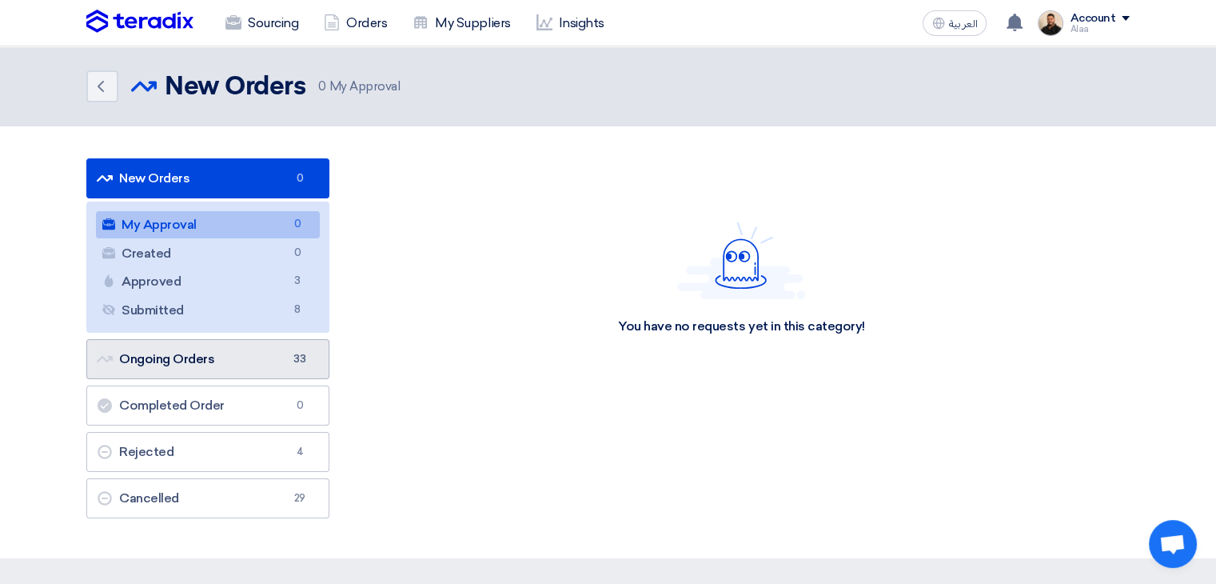
click at [244, 362] on link "Ongoing Orders Ongoing Orders 33" at bounding box center [207, 359] width 243 height 40
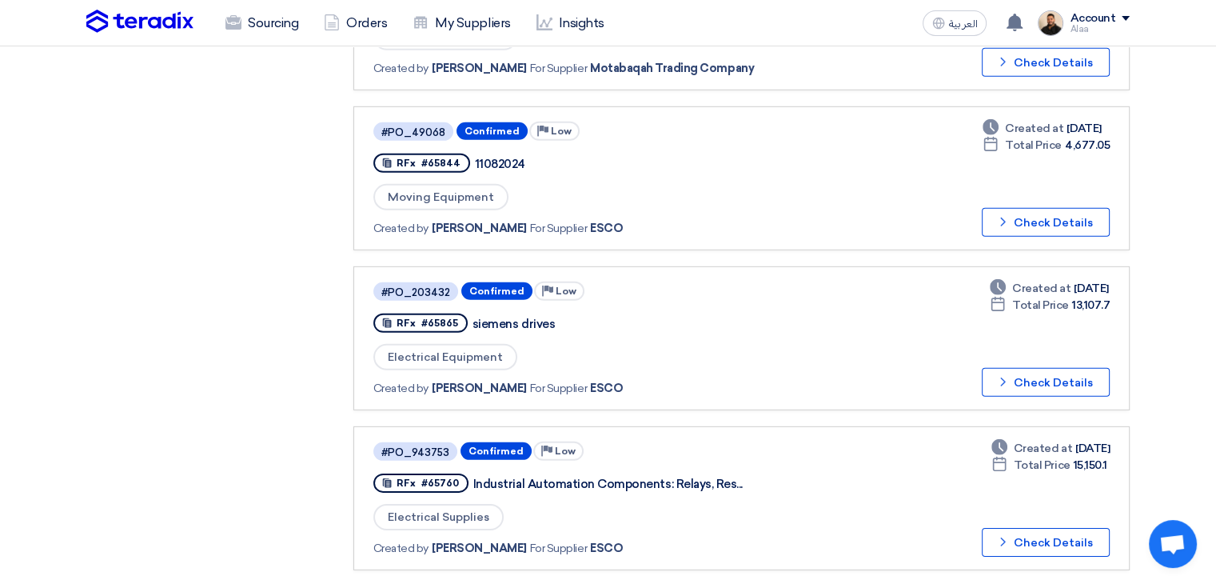
scroll to position [4877, 0]
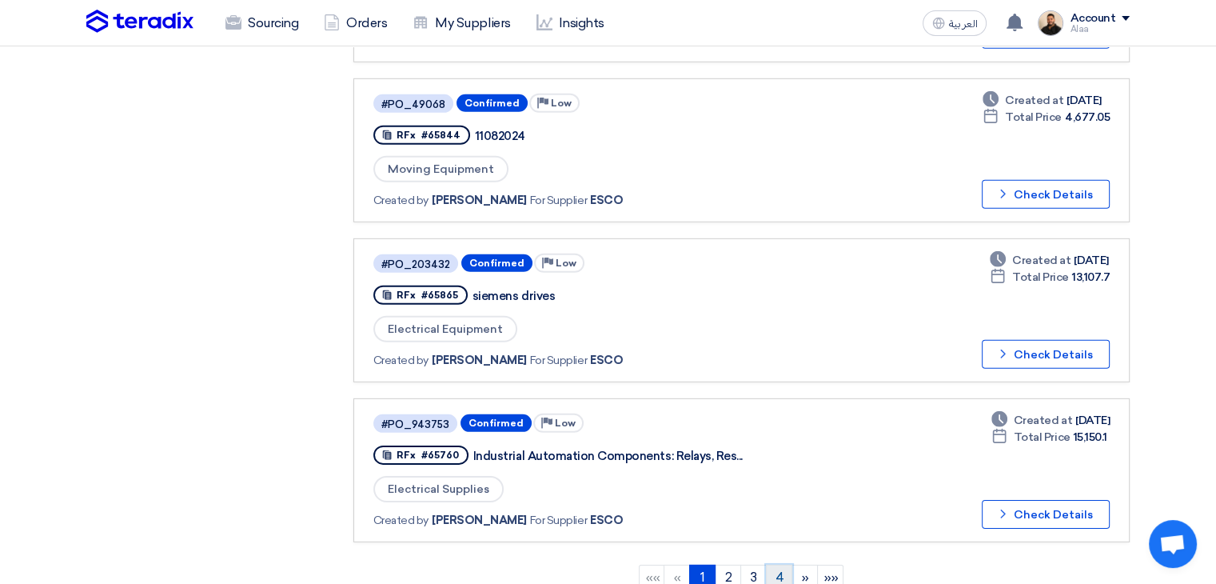
click at [778, 564] on link "4" at bounding box center [779, 577] width 26 height 26
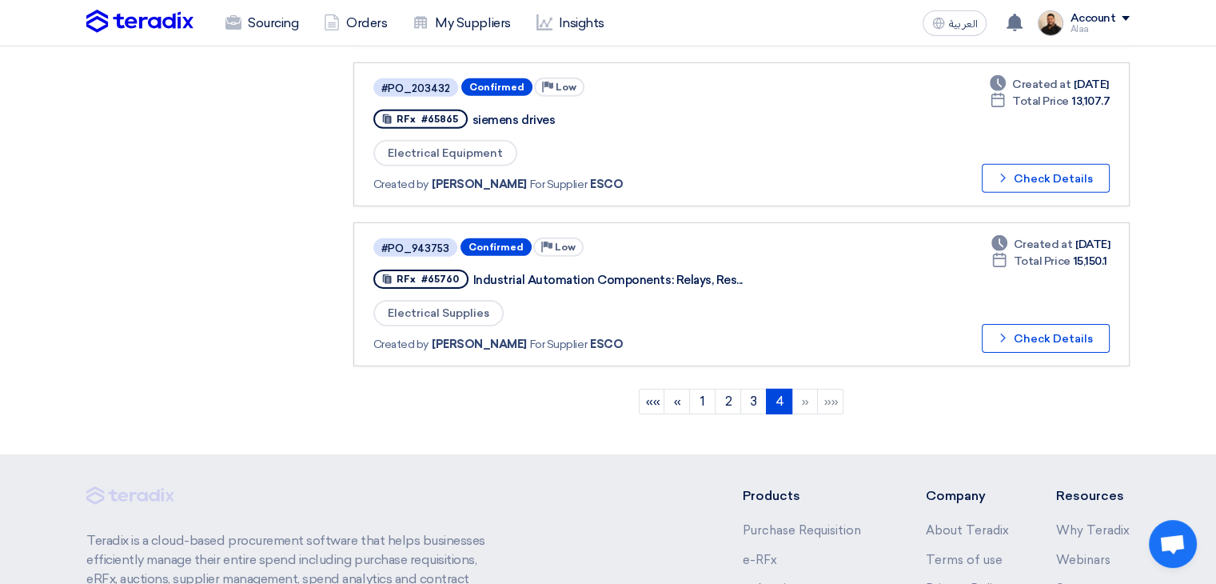
scroll to position [5212, 0]
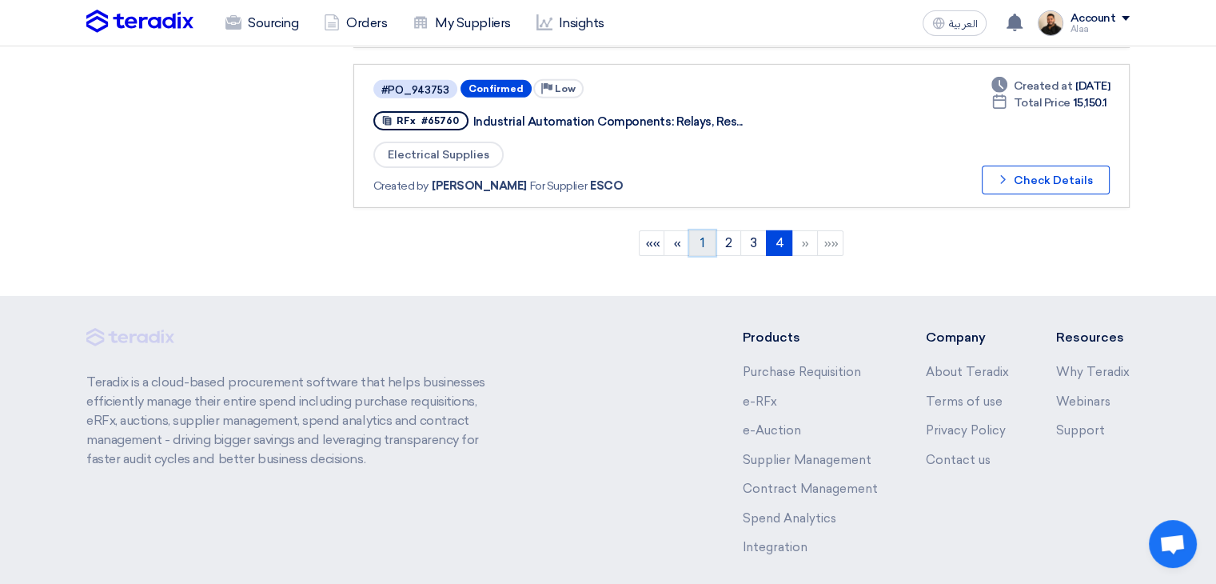
click at [700, 230] on link "1" at bounding box center [702, 243] width 26 height 26
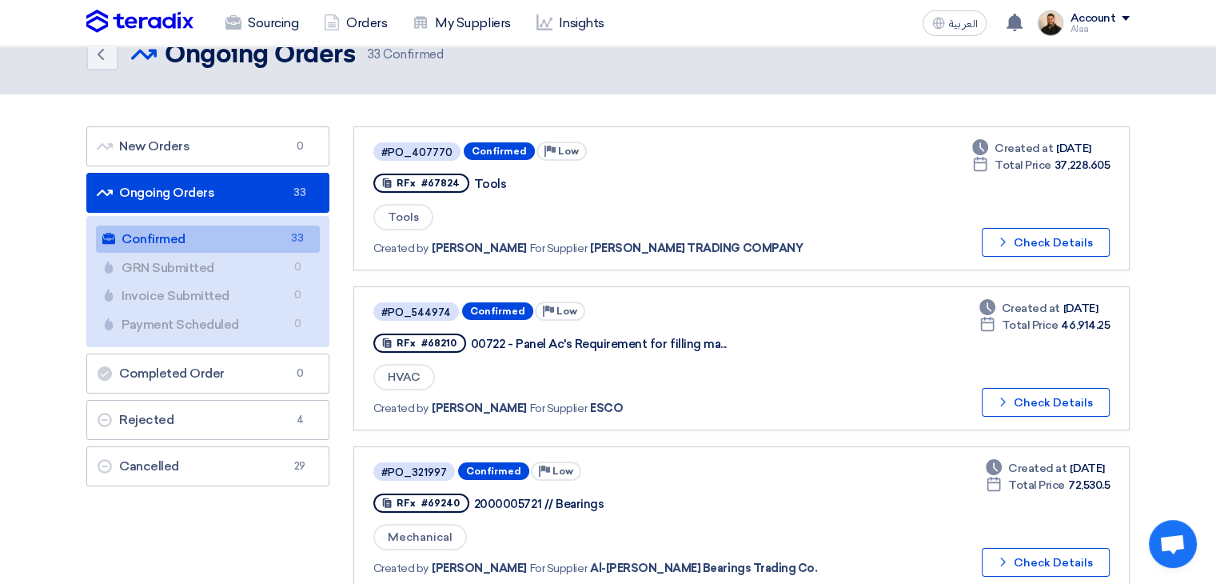
scroll to position [0, 0]
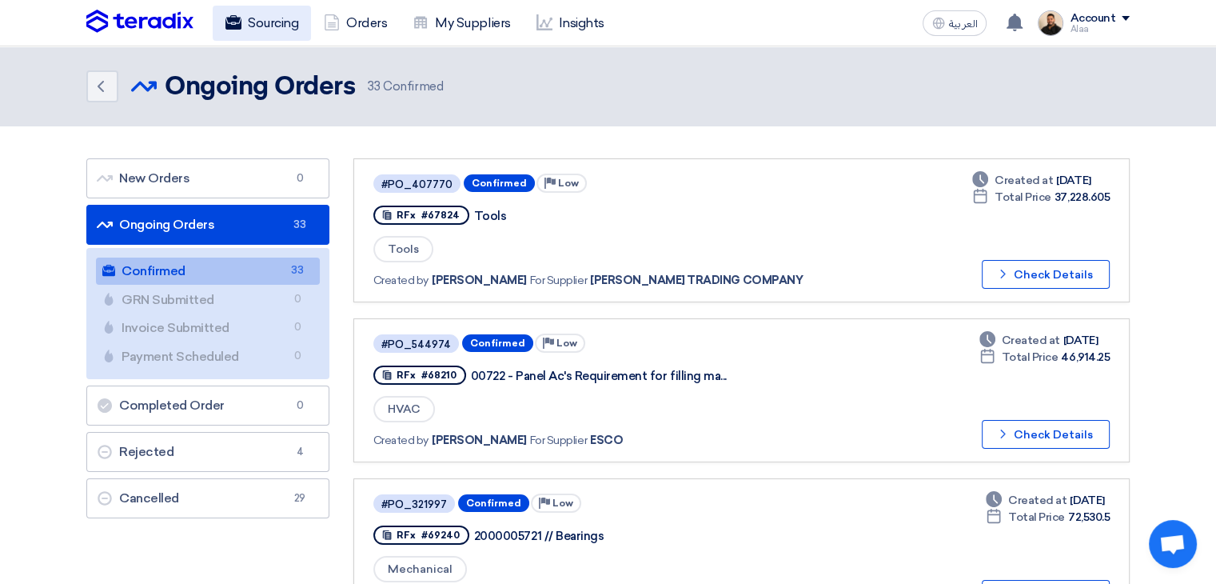
click at [272, 21] on link "Sourcing" at bounding box center [262, 23] width 98 height 35
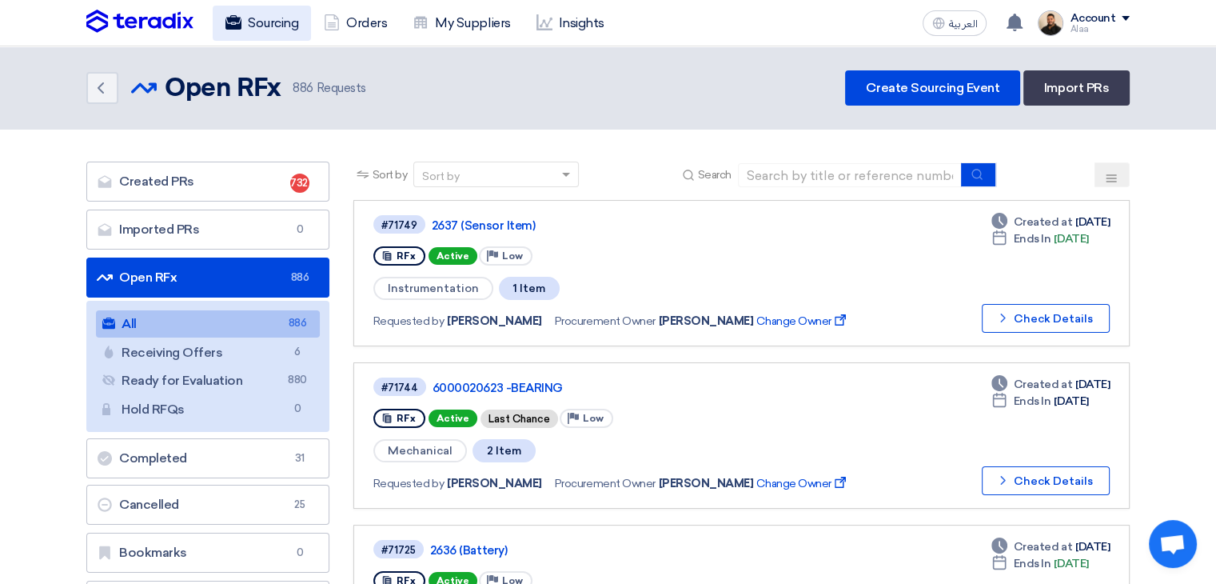
click at [282, 18] on link "Sourcing" at bounding box center [262, 23] width 98 height 35
click at [559, 36] on link "Insights" at bounding box center [571, 23] width 94 height 35
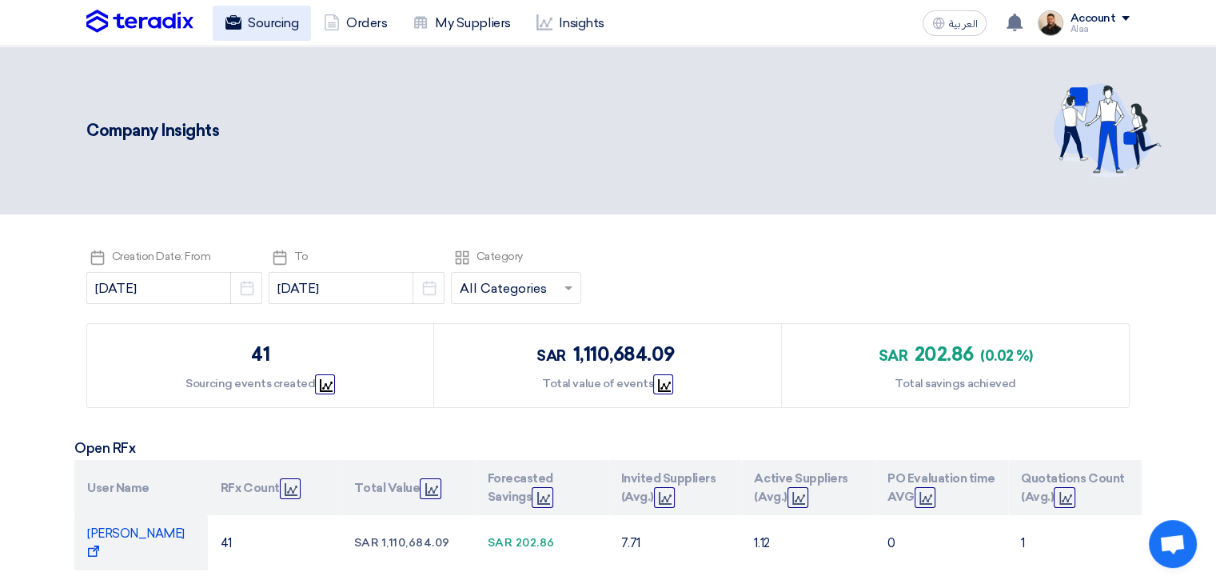
click at [269, 26] on link "Sourcing" at bounding box center [262, 23] width 98 height 35
